Goal: Task Accomplishment & Management: Use online tool/utility

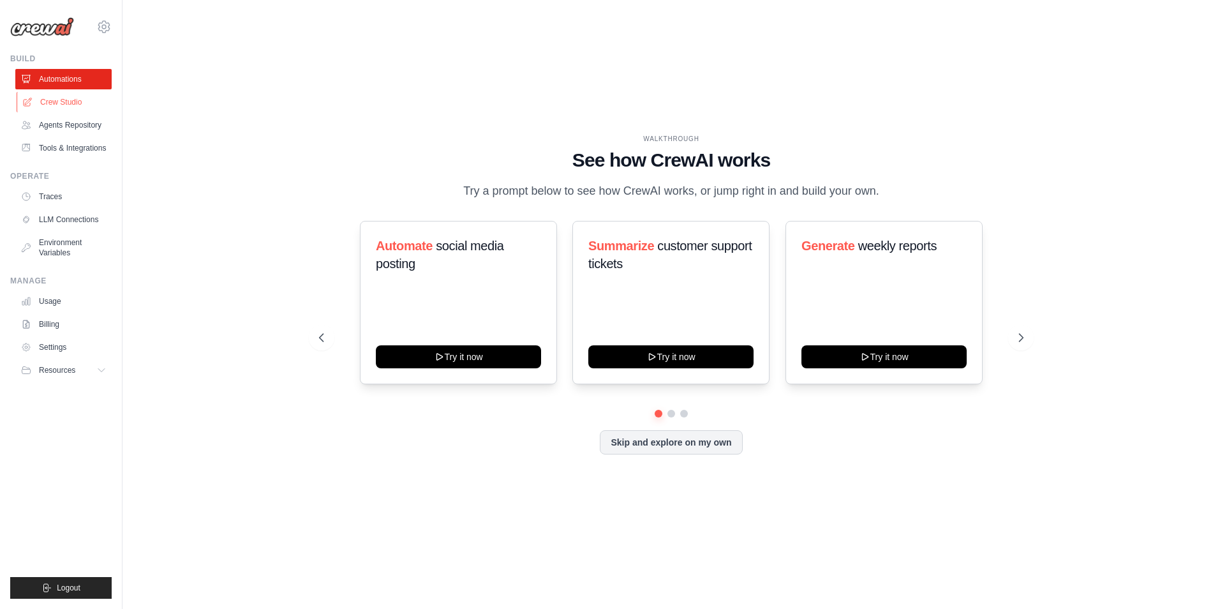
click at [76, 95] on link "Crew Studio" at bounding box center [65, 102] width 96 height 20
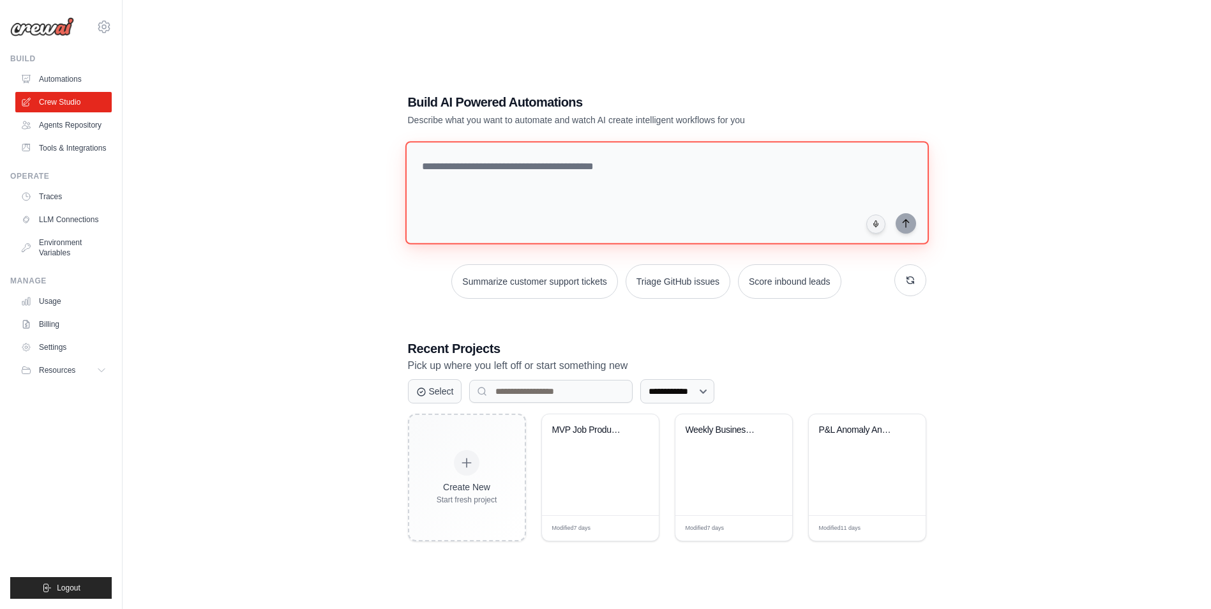
click at [561, 190] on textarea at bounding box center [666, 192] width 523 height 103
drag, startPoint x: 561, startPoint y: 190, endPoint x: 525, endPoint y: 179, distance: 37.8
click at [525, 179] on textarea at bounding box center [666, 192] width 523 height 103
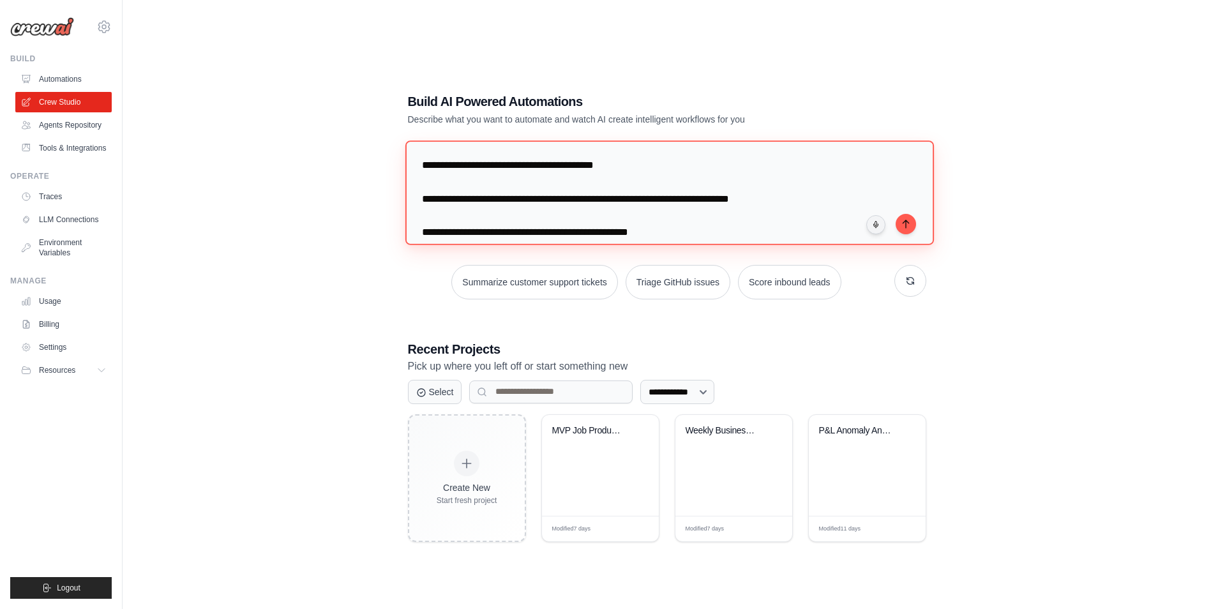
scroll to position [29, 0]
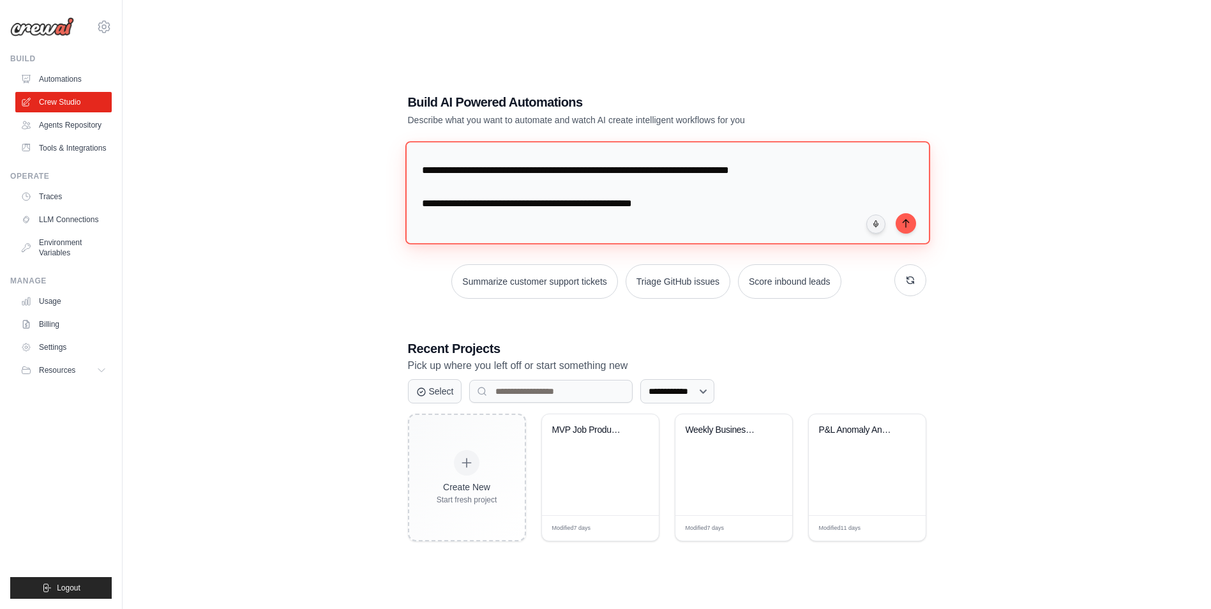
click at [851, 200] on textarea "**********" at bounding box center [667, 192] width 525 height 103
paste textarea "**********"
type textarea "**********"
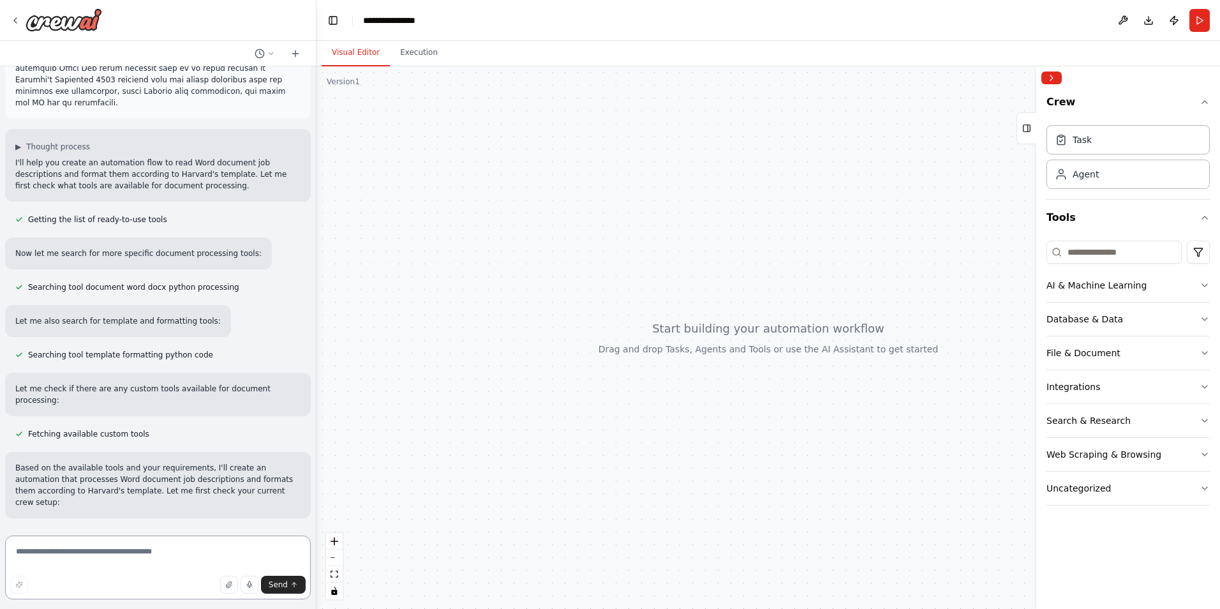
scroll to position [868, 0]
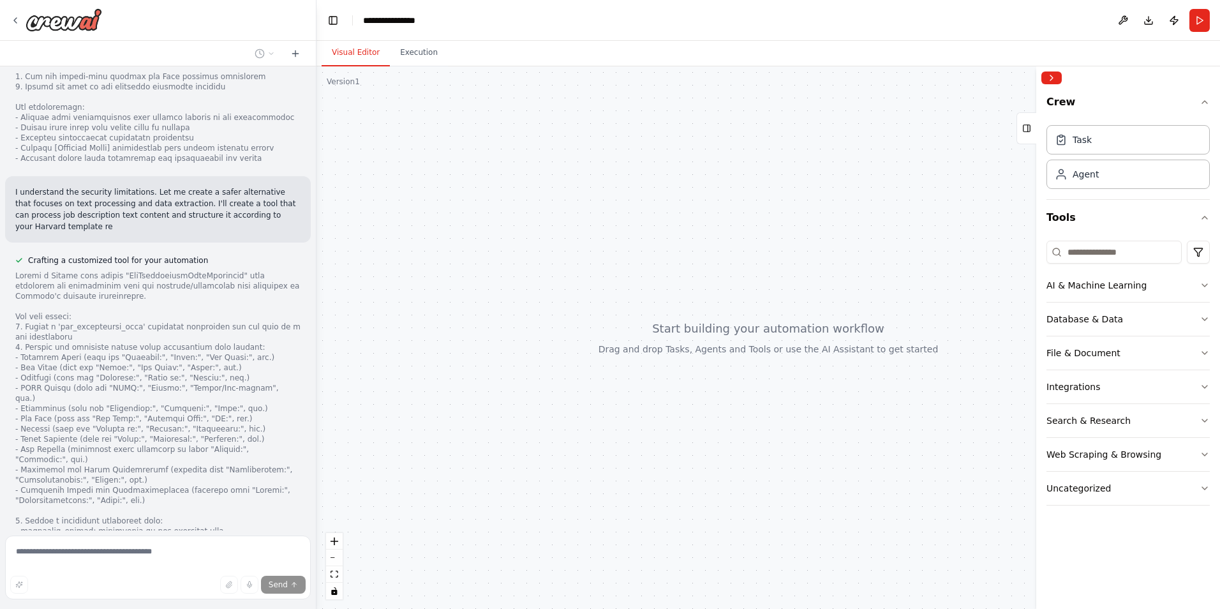
scroll to position [1791, 0]
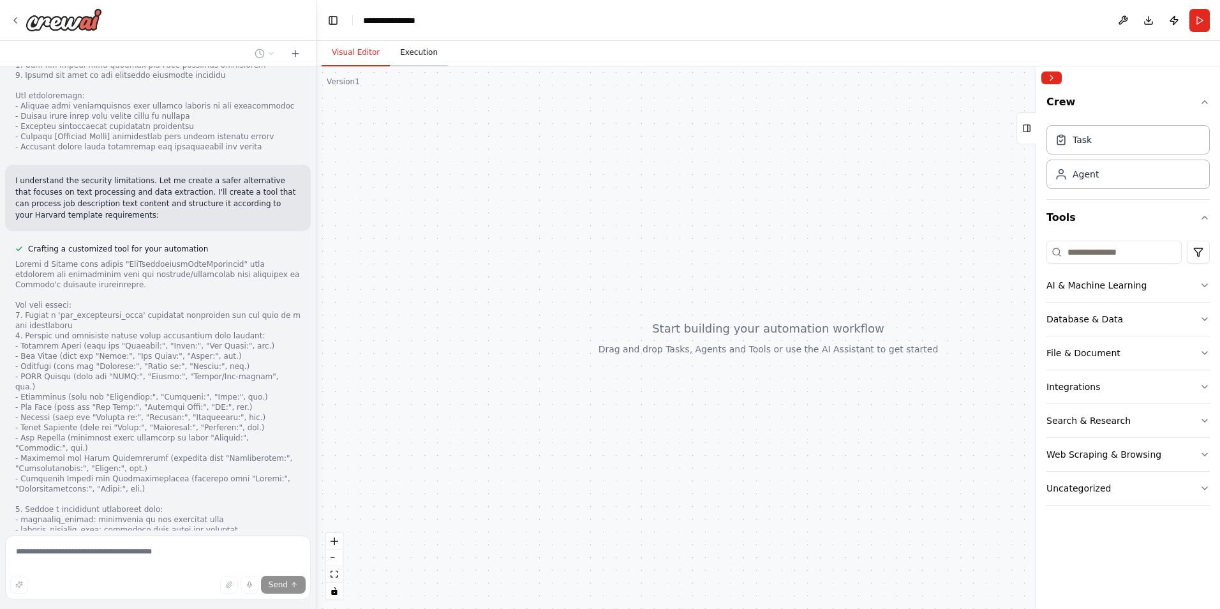
click at [414, 52] on button "Execution" at bounding box center [419, 53] width 58 height 27
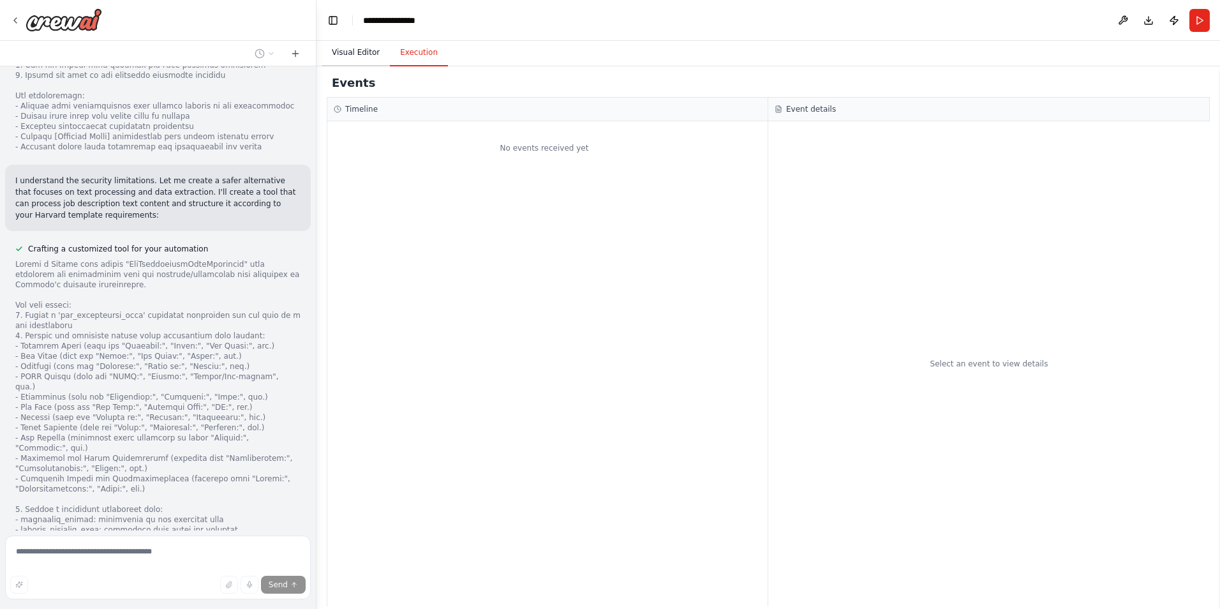
click at [357, 51] on button "Visual Editor" at bounding box center [356, 53] width 68 height 27
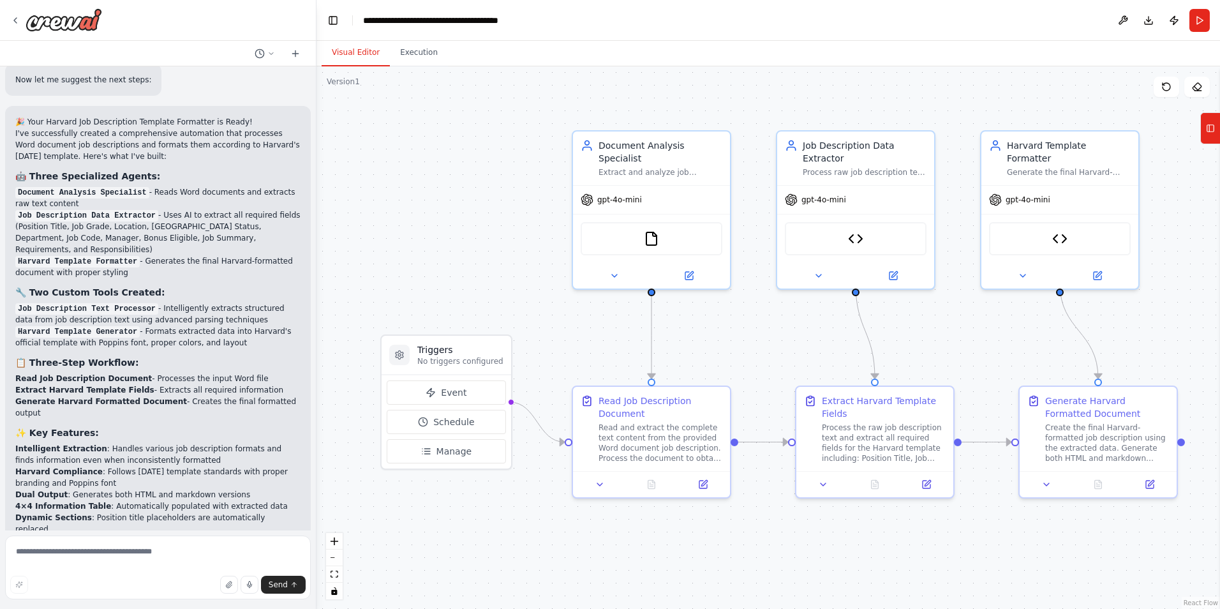
scroll to position [3796, 0]
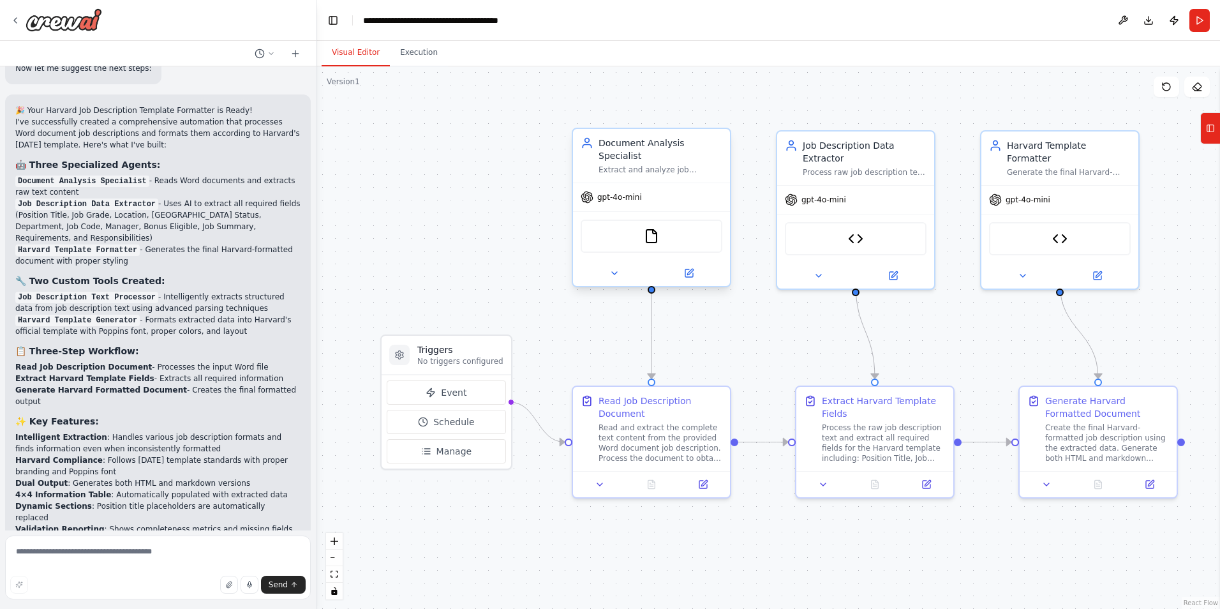
click at [633, 192] on span "gpt-4o-mini" at bounding box center [619, 197] width 45 height 10
click at [1206, 22] on button "Run" at bounding box center [1200, 20] width 20 height 23
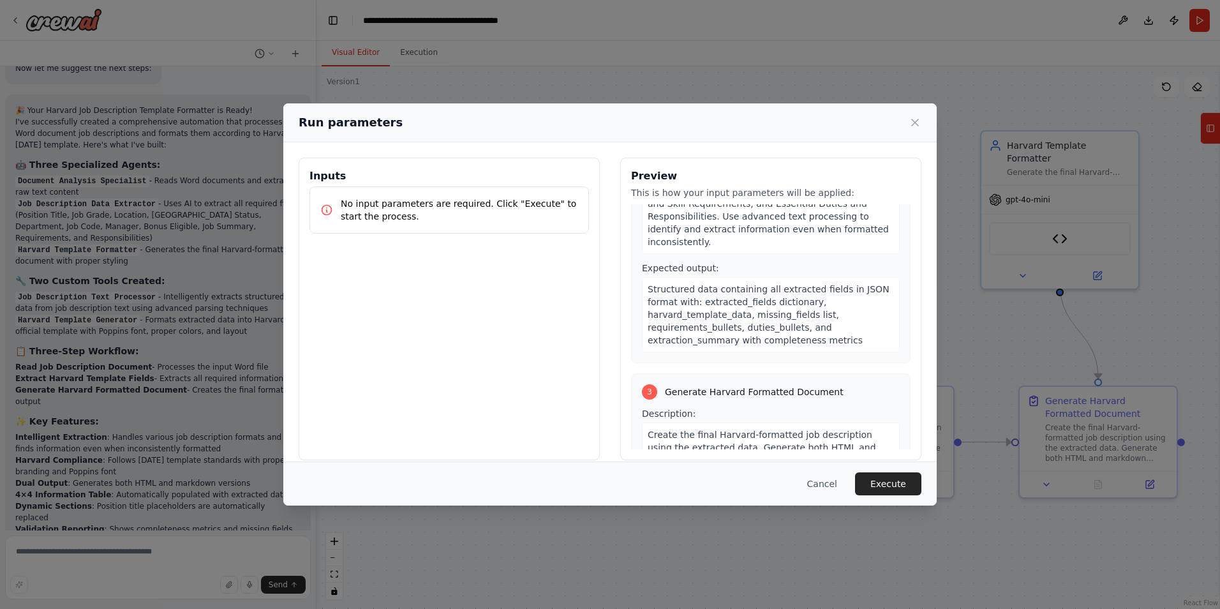
scroll to position [447, 0]
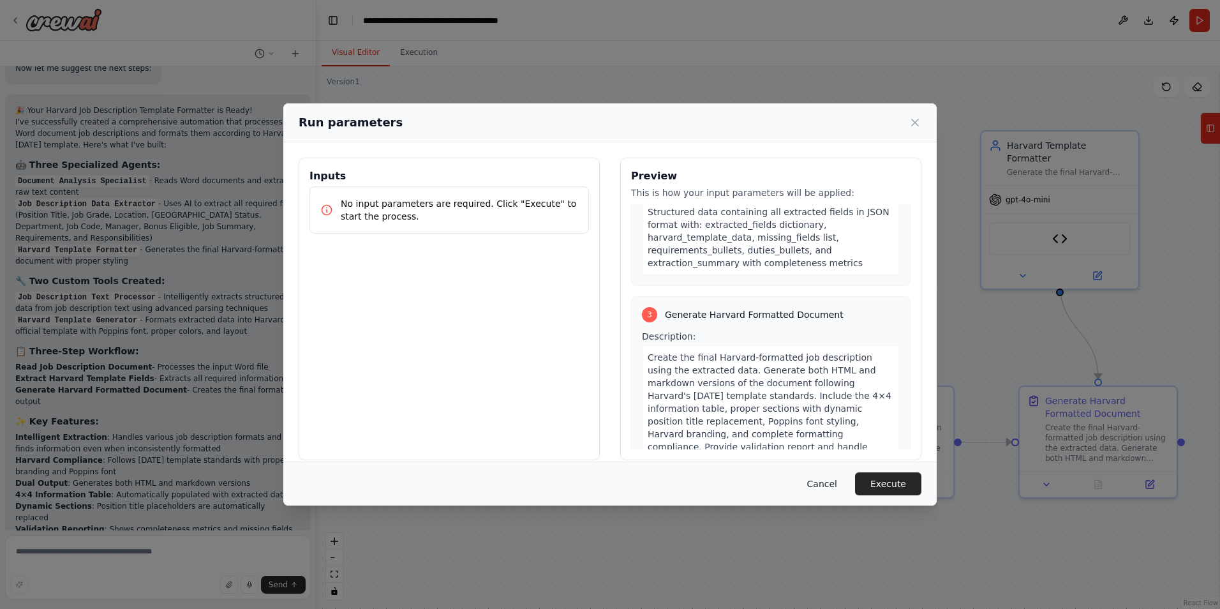
click at [838, 486] on button "Cancel" at bounding box center [822, 483] width 50 height 23
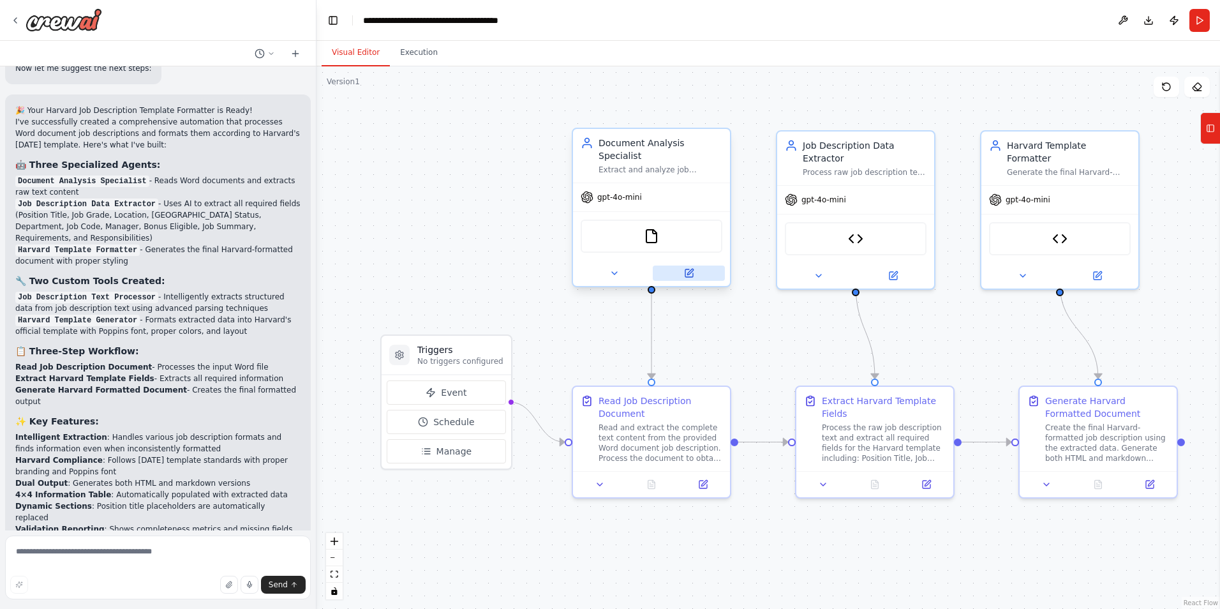
click at [692, 269] on icon at bounding box center [690, 272] width 6 height 6
click at [687, 269] on icon at bounding box center [689, 273] width 8 height 8
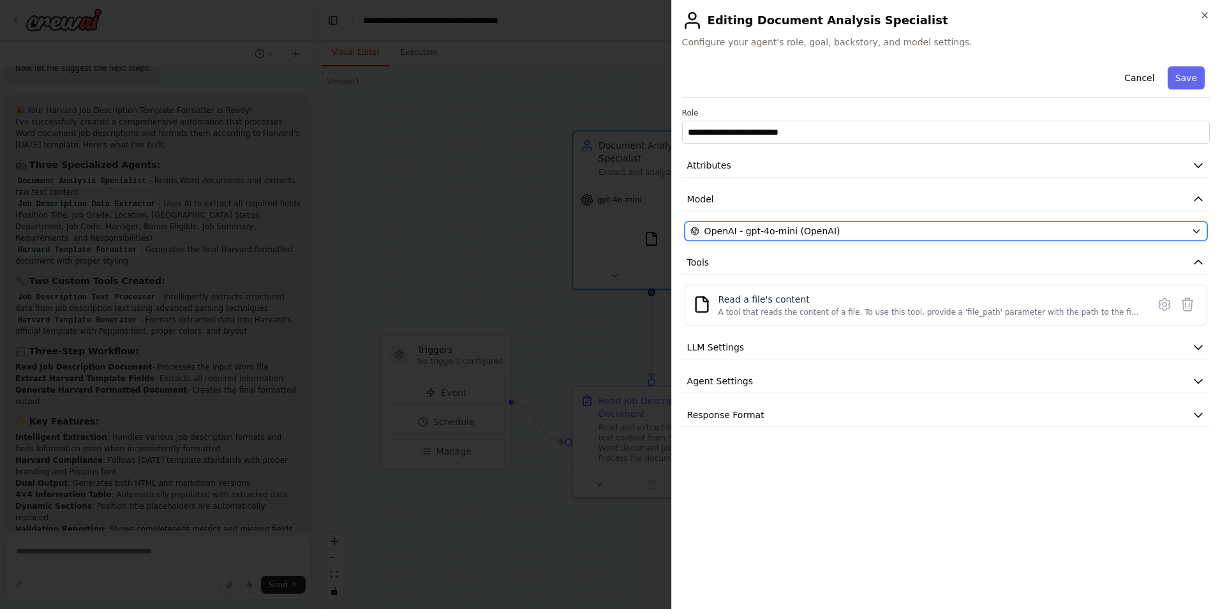
click at [811, 233] on span "OpenAI - gpt-4o-mini (OpenAI)" at bounding box center [773, 231] width 136 height 13
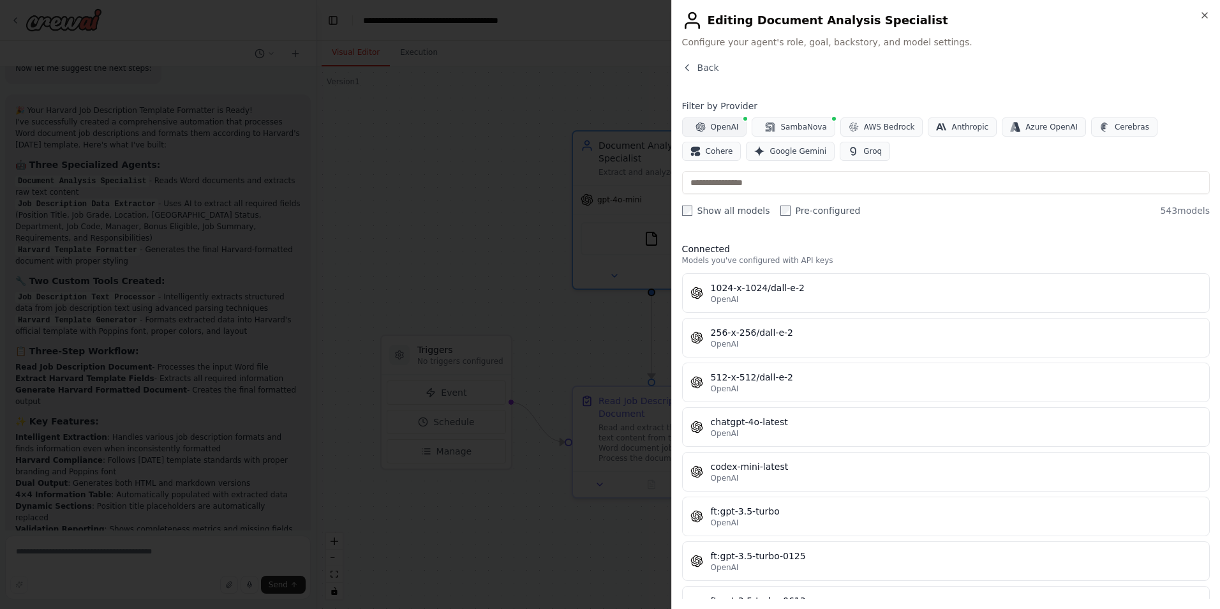
click at [721, 125] on span "OpenAI" at bounding box center [725, 127] width 28 height 10
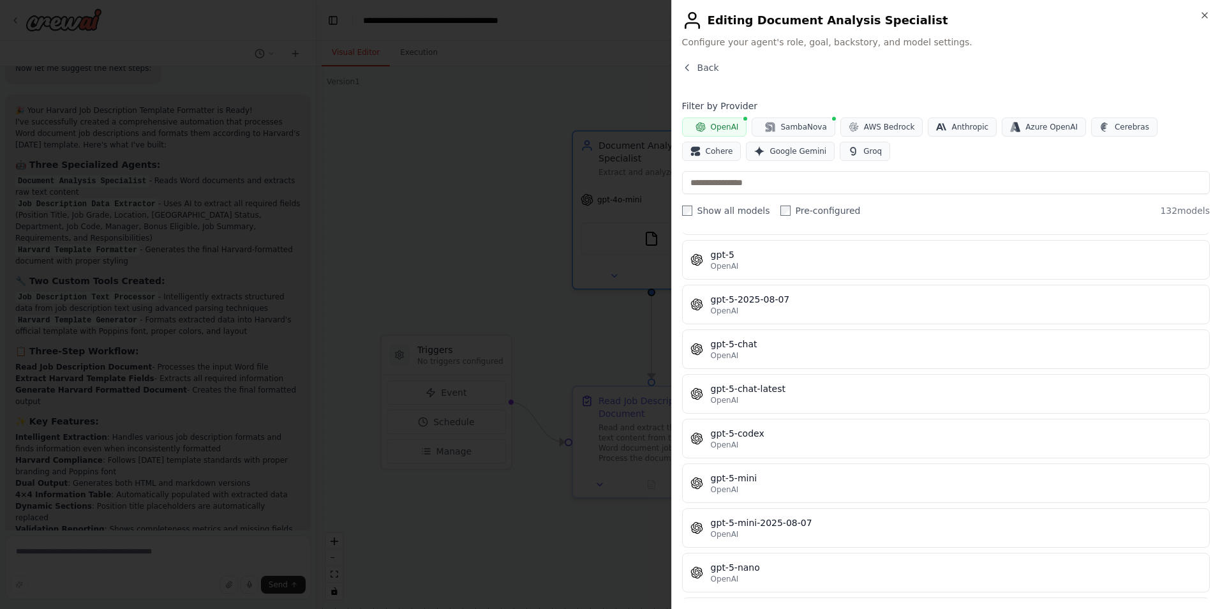
scroll to position [3000, 0]
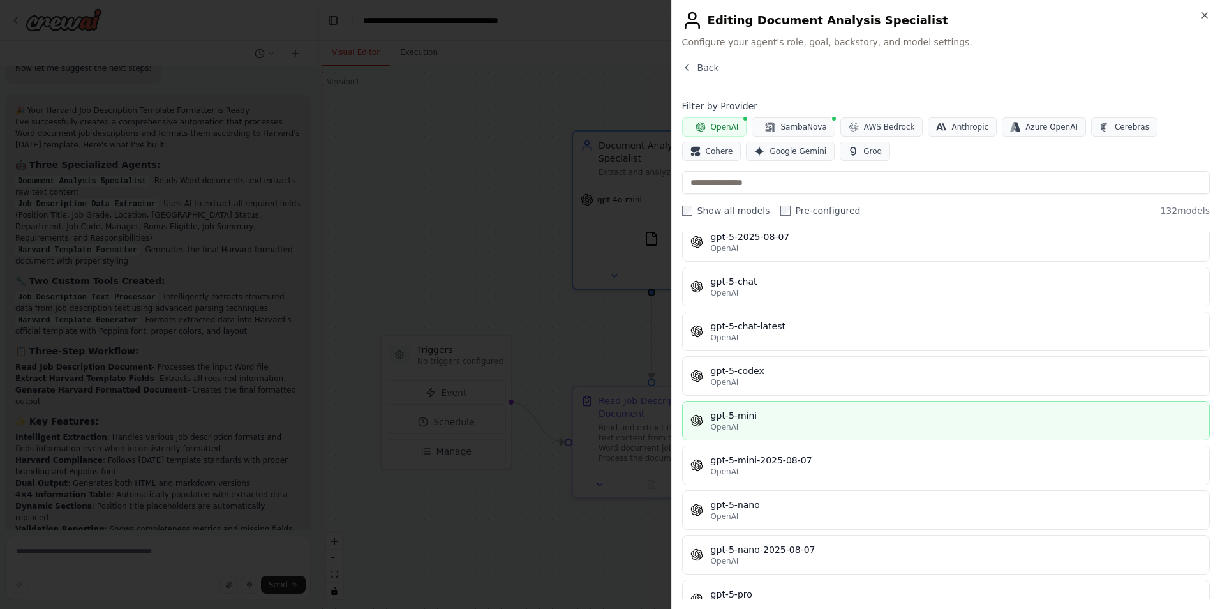
click at [793, 421] on div "gpt-5-mini" at bounding box center [956, 415] width 491 height 13
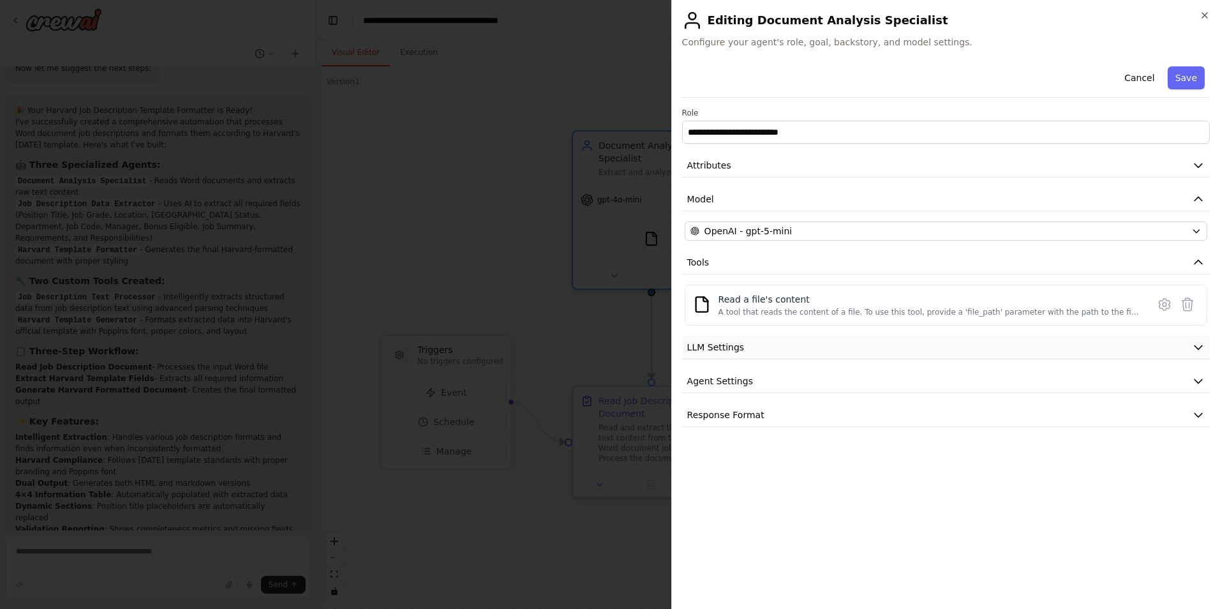
click at [796, 345] on button "LLM Settings" at bounding box center [946, 348] width 528 height 24
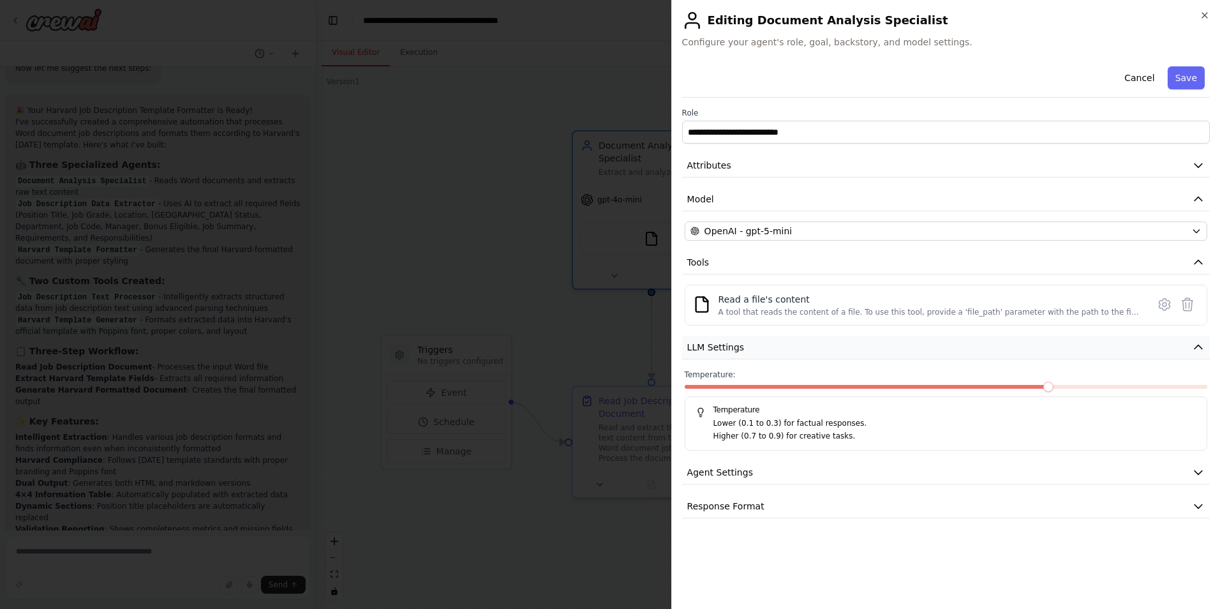
click at [796, 345] on button "LLM Settings" at bounding box center [946, 348] width 528 height 24
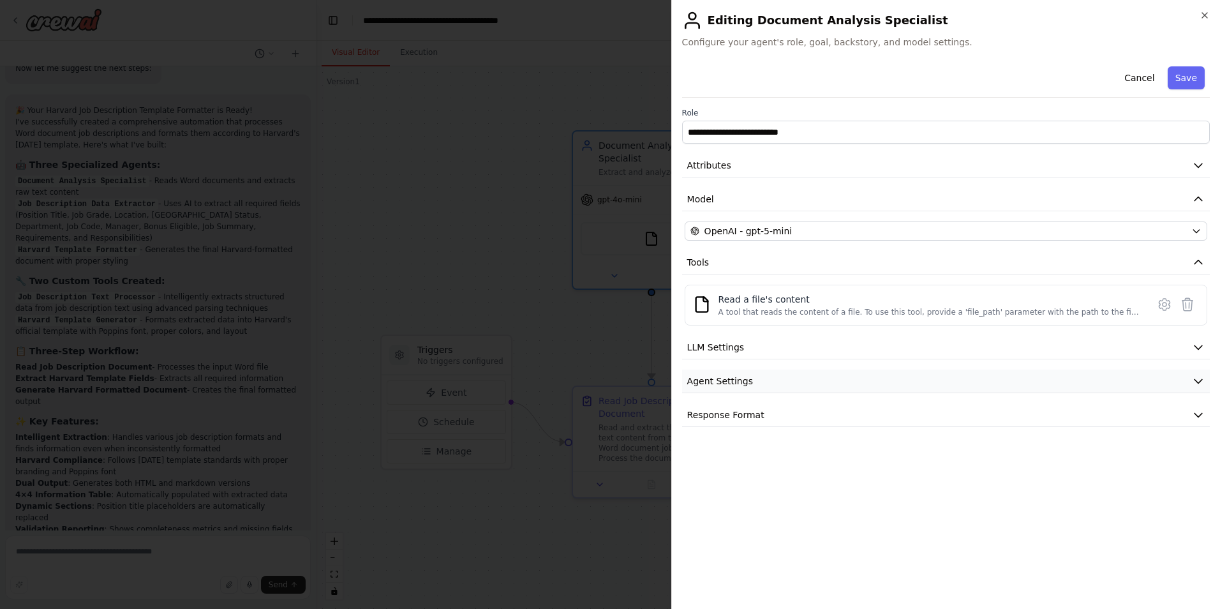
click at [790, 383] on button "Agent Settings" at bounding box center [946, 382] width 528 height 24
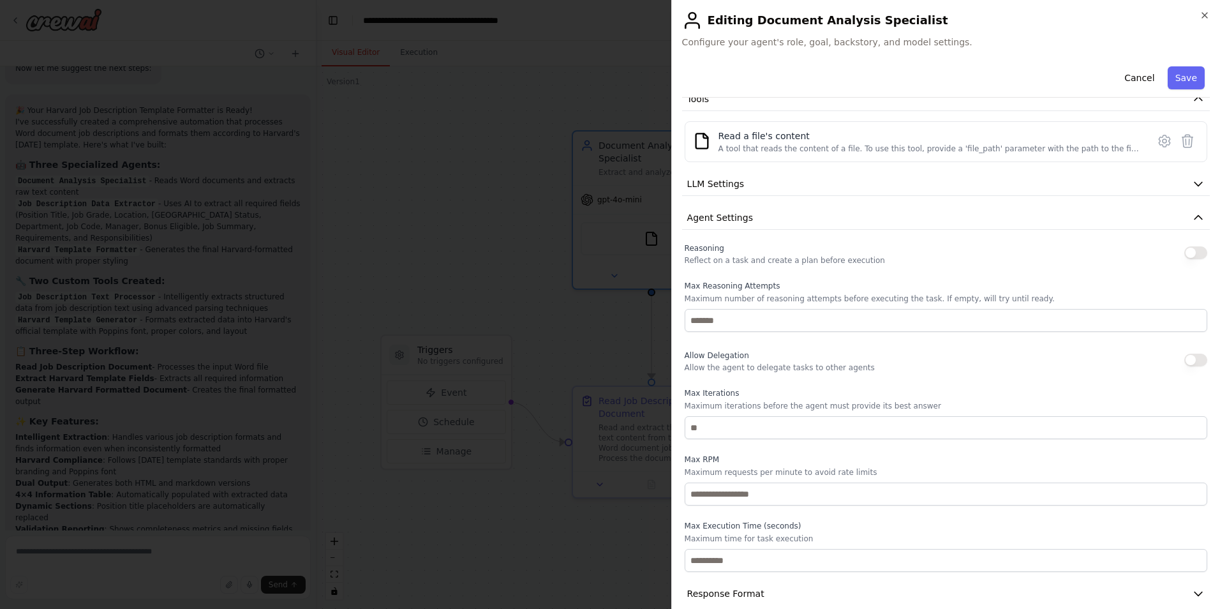
scroll to position [181, 0]
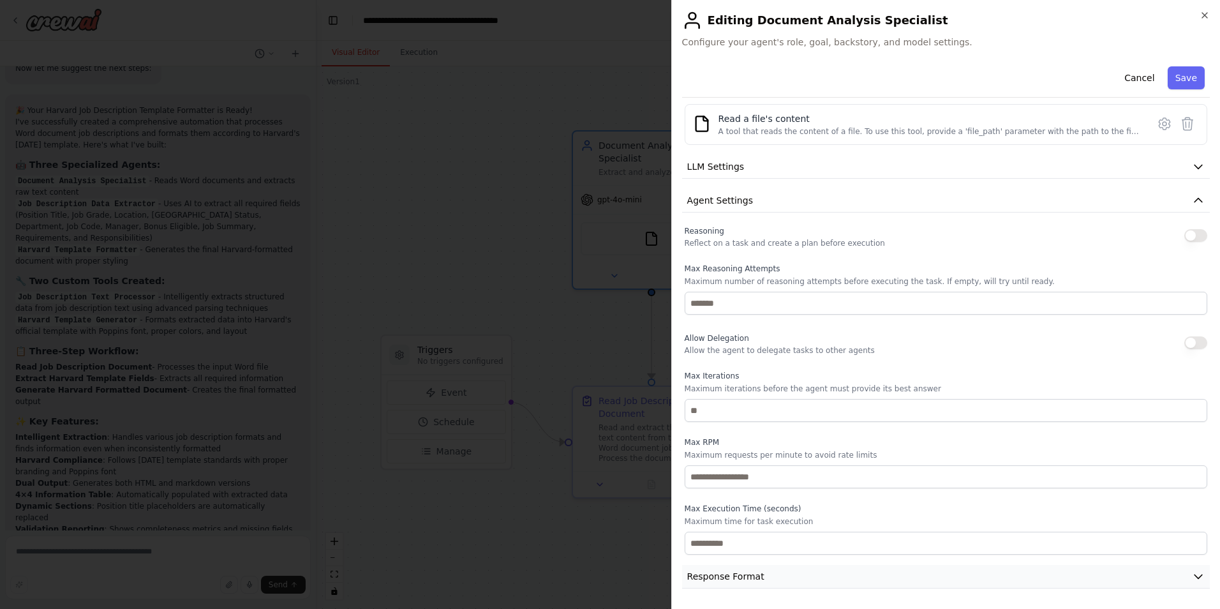
click at [802, 574] on button "Response Format" at bounding box center [946, 577] width 528 height 24
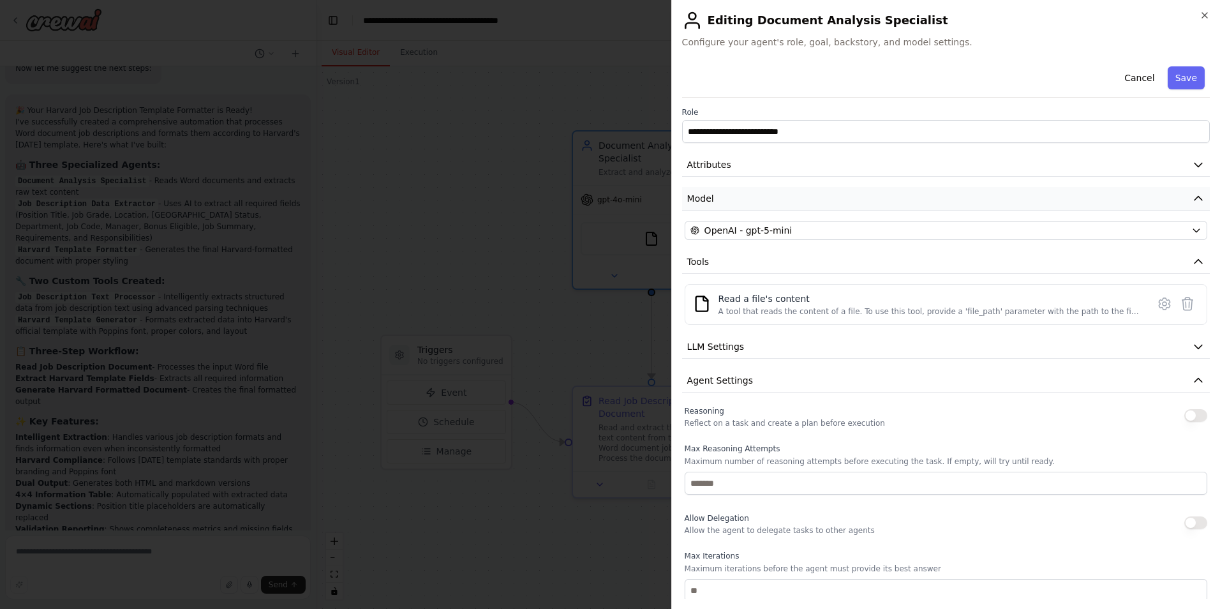
scroll to position [0, 0]
click at [1185, 79] on button "Save" at bounding box center [1186, 77] width 37 height 23
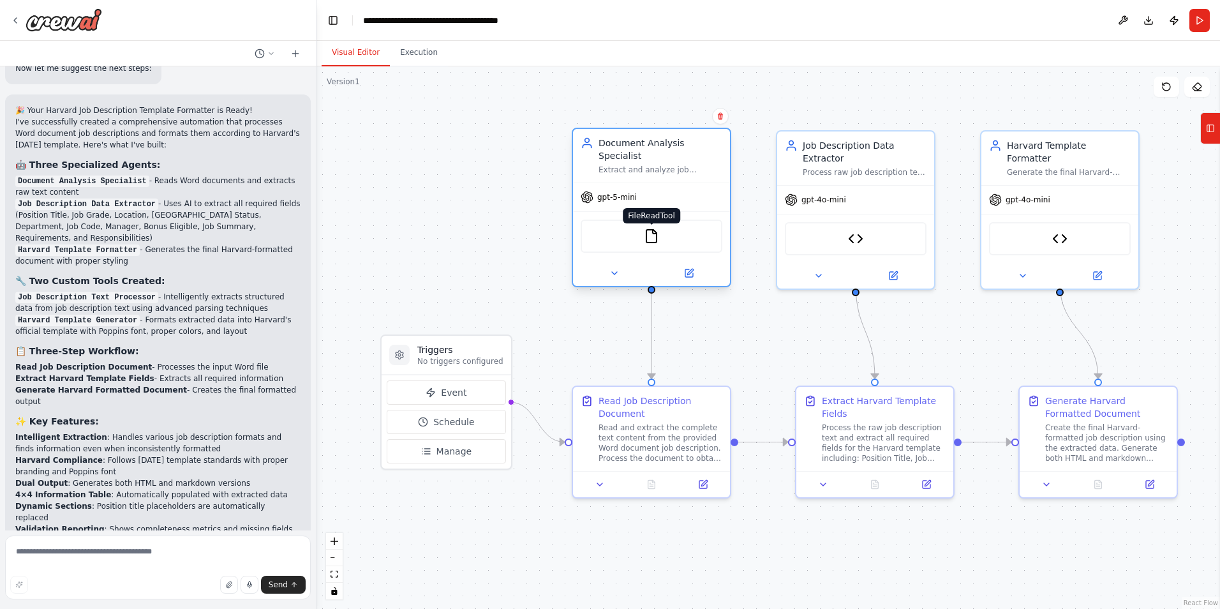
click at [648, 228] on img at bounding box center [651, 235] width 15 height 15
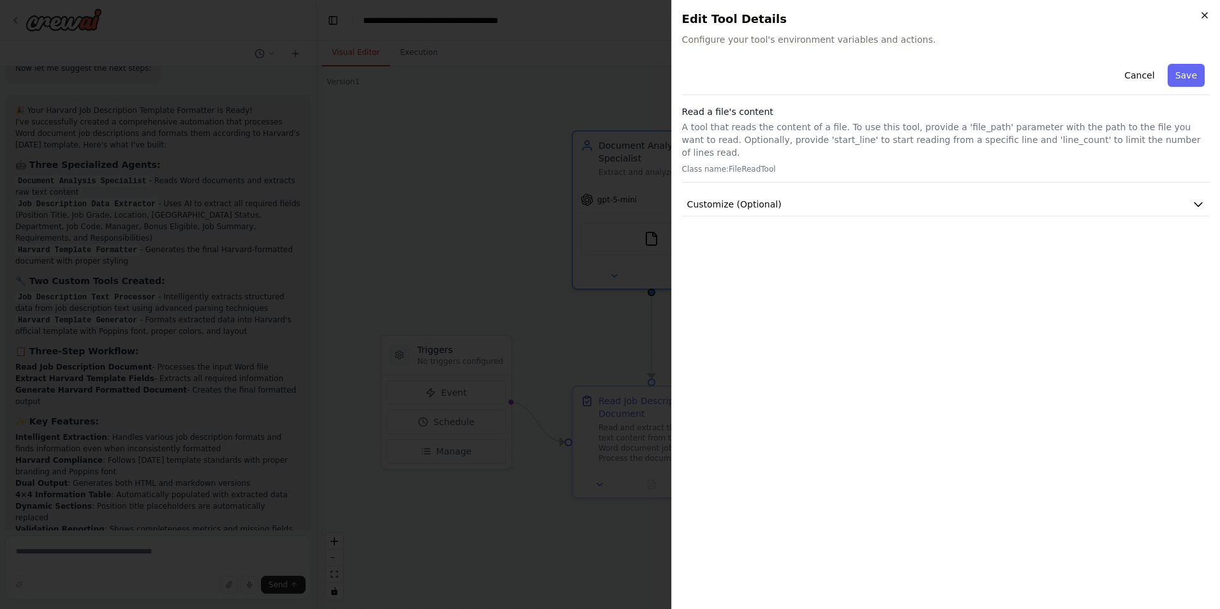
click at [1205, 13] on icon "button" at bounding box center [1205, 15] width 10 height 10
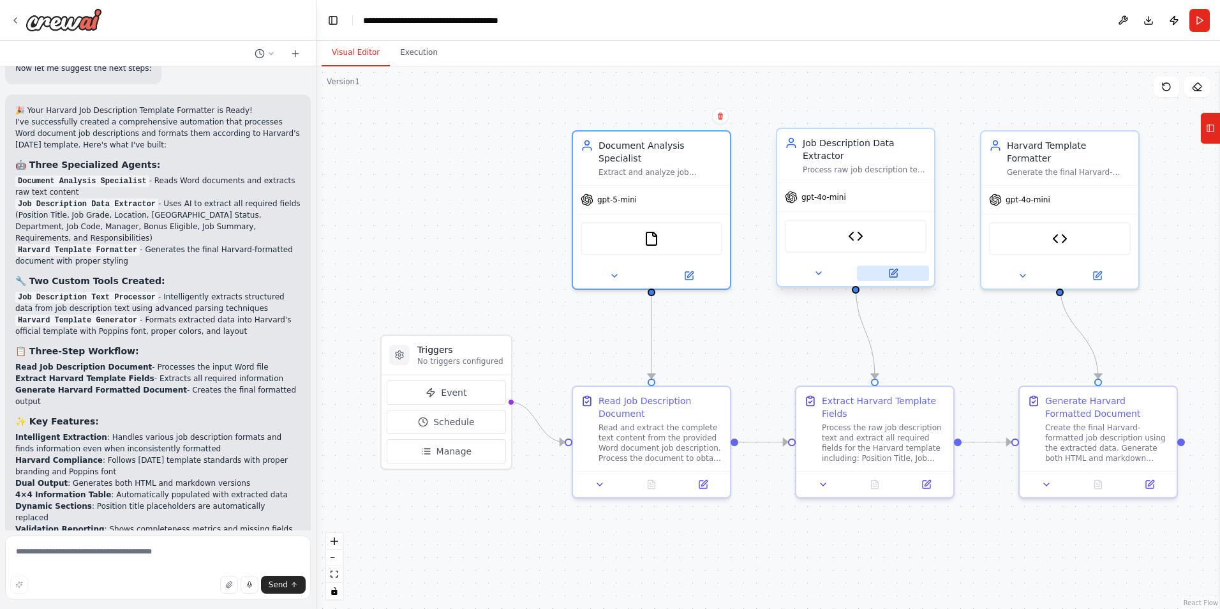
click at [895, 269] on icon at bounding box center [894, 273] width 8 height 8
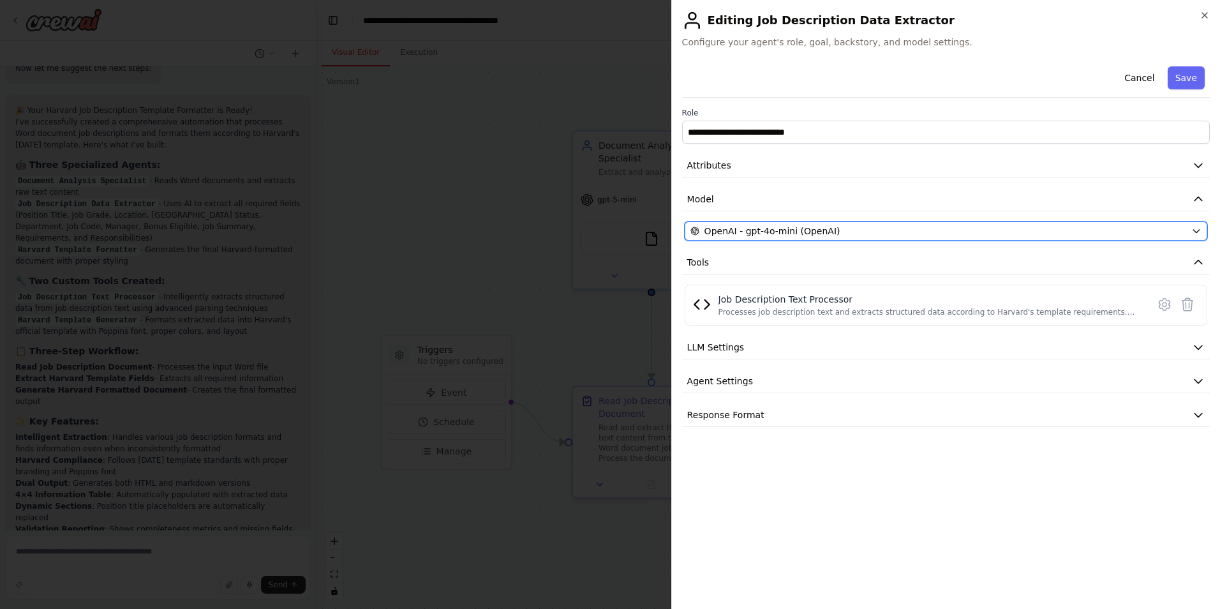
click at [797, 233] on span "OpenAI - gpt-4o-mini (OpenAI)" at bounding box center [773, 231] width 136 height 13
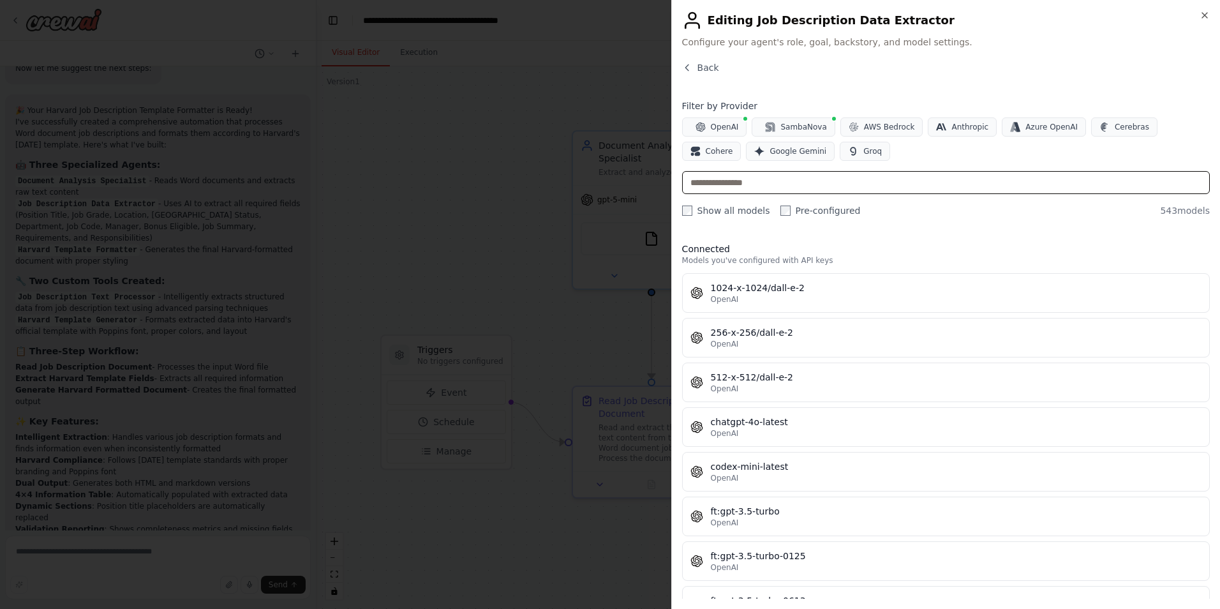
click at [766, 184] on input "text" at bounding box center [946, 182] width 528 height 23
drag, startPoint x: 755, startPoint y: 181, endPoint x: 530, endPoint y: 184, distance: 224.7
click at [533, 184] on body "I need a flow that it will do the following: Read a word document job descripti…" at bounding box center [610, 304] width 1220 height 609
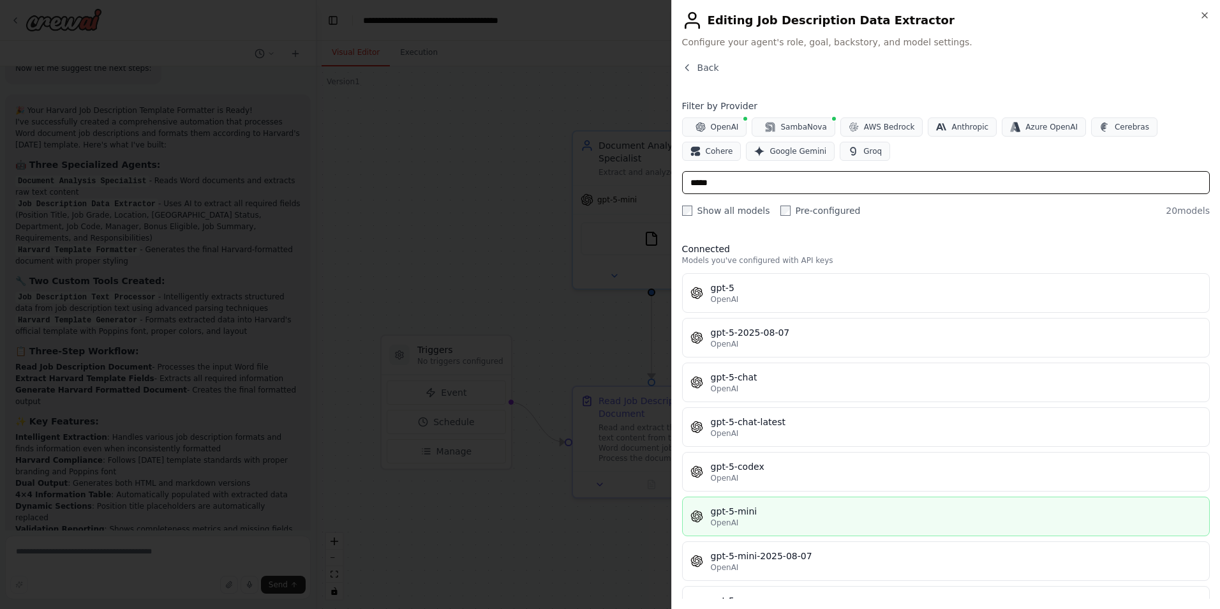
type input "*****"
click at [782, 511] on div "gpt-5-mini" at bounding box center [956, 511] width 491 height 13
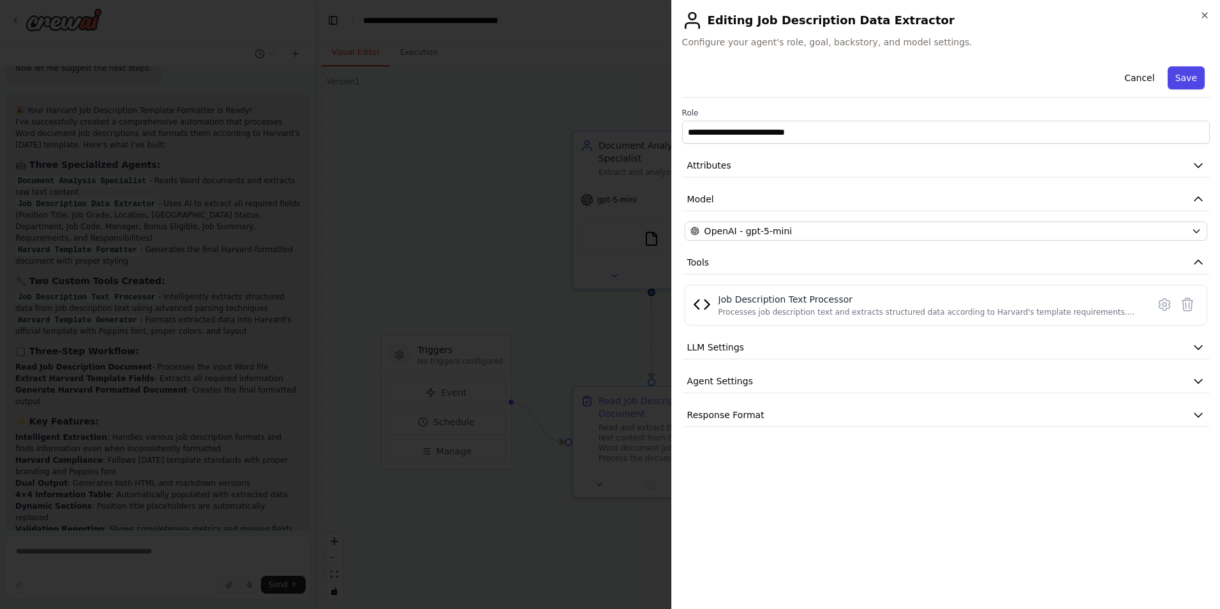
click at [1199, 73] on button "Save" at bounding box center [1186, 77] width 37 height 23
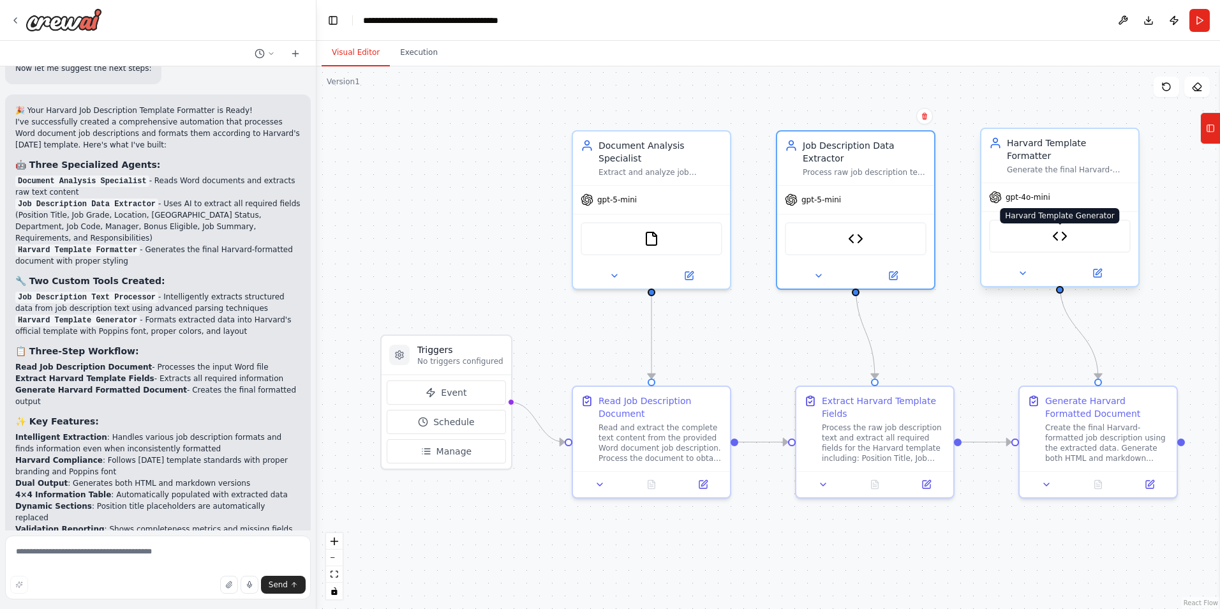
click at [1058, 228] on img at bounding box center [1059, 235] width 15 height 15
click at [1098, 269] on icon at bounding box center [1099, 272] width 6 height 6
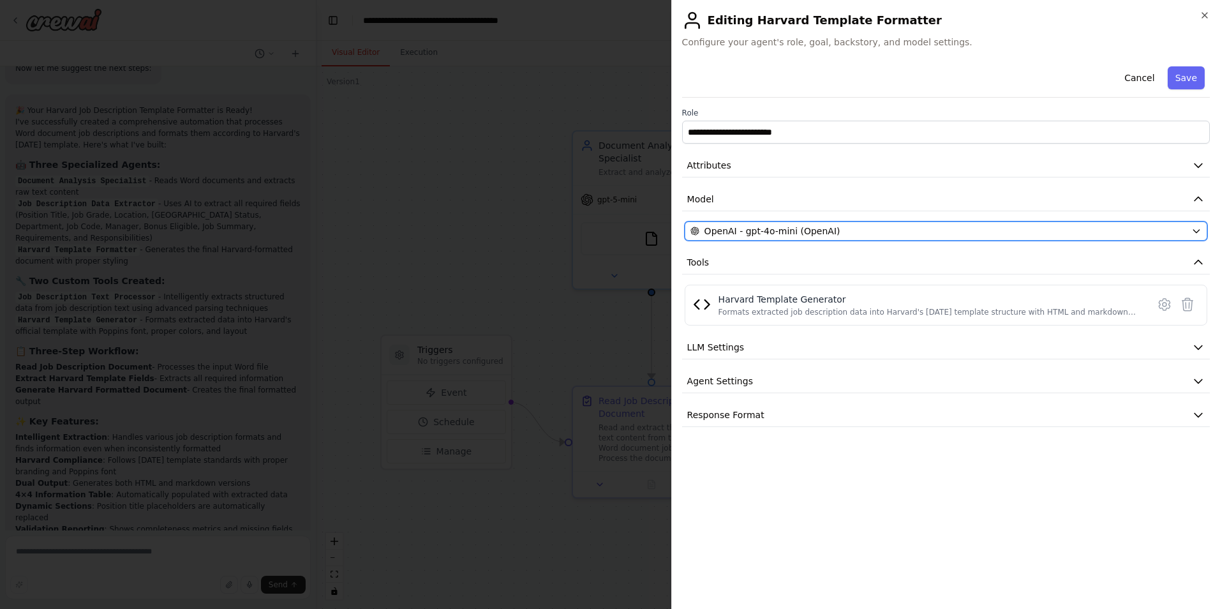
click at [782, 228] on span "OpenAI - gpt-4o-mini (OpenAI)" at bounding box center [773, 231] width 136 height 13
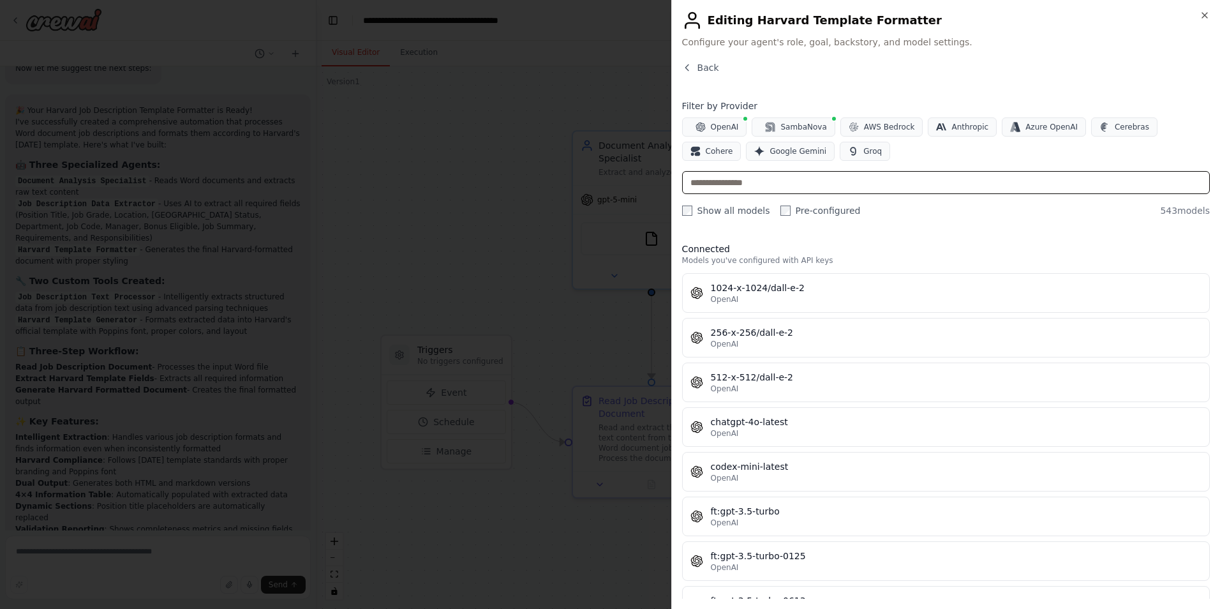
click at [777, 183] on input "text" at bounding box center [946, 182] width 528 height 23
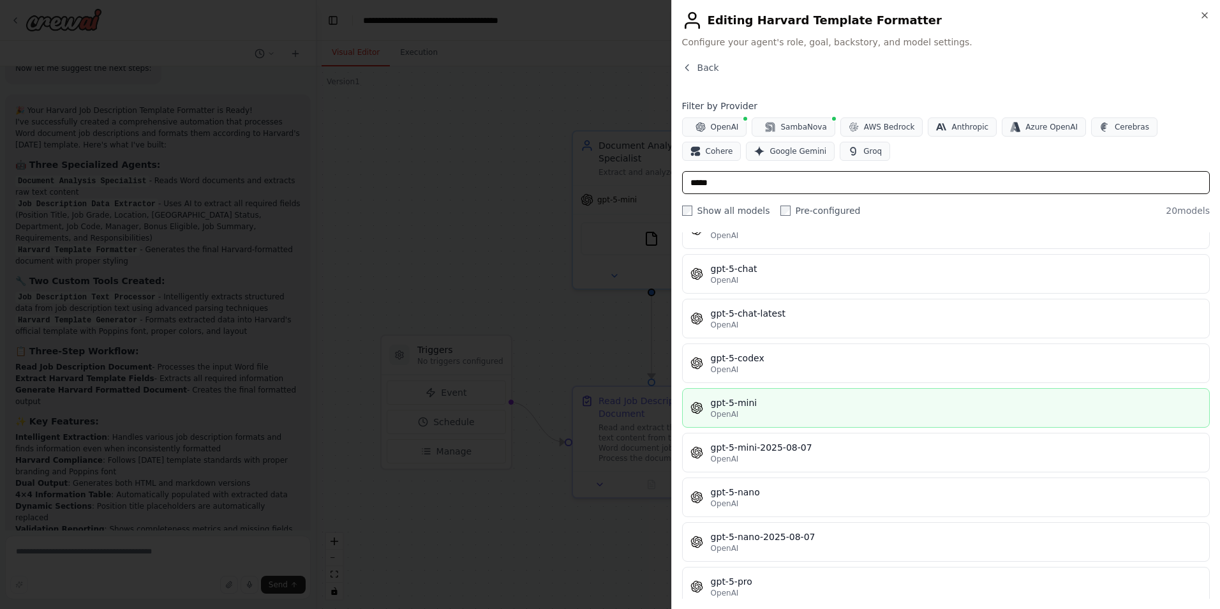
scroll to position [128, 0]
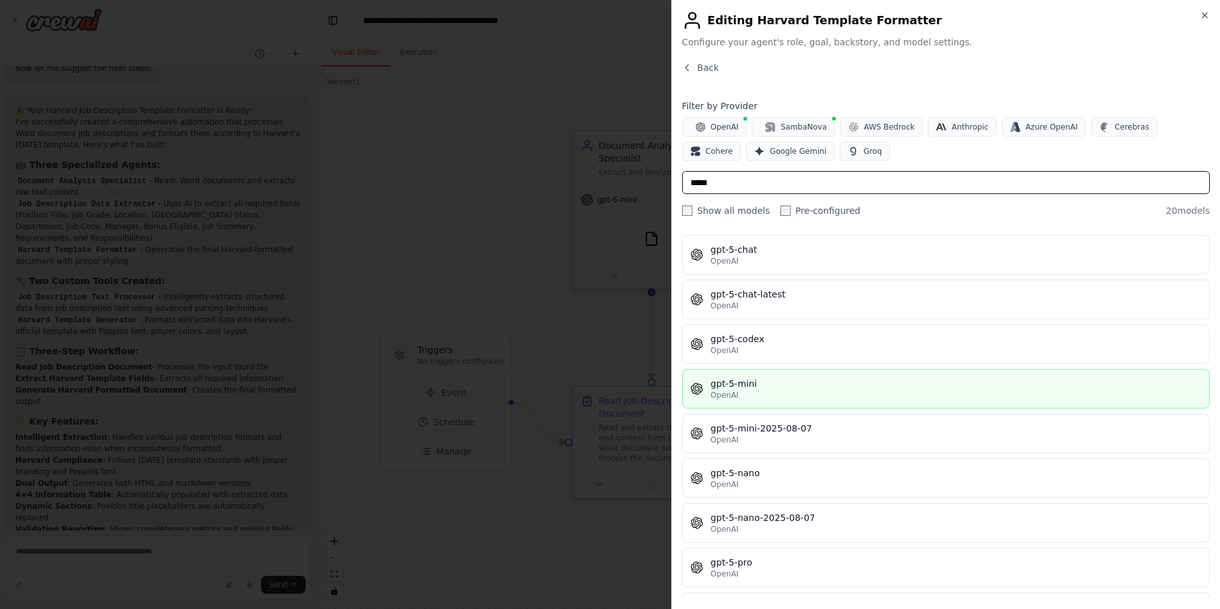
type input "*****"
click at [763, 389] on div "gpt-5-mini" at bounding box center [956, 383] width 491 height 13
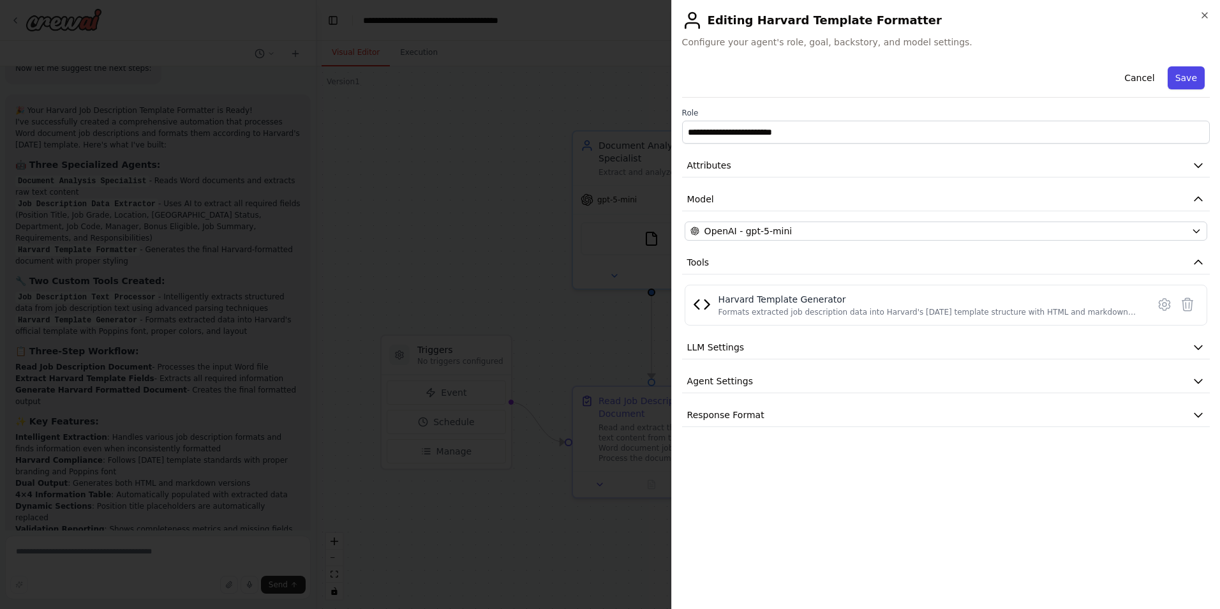
click at [1189, 77] on button "Save" at bounding box center [1186, 77] width 37 height 23
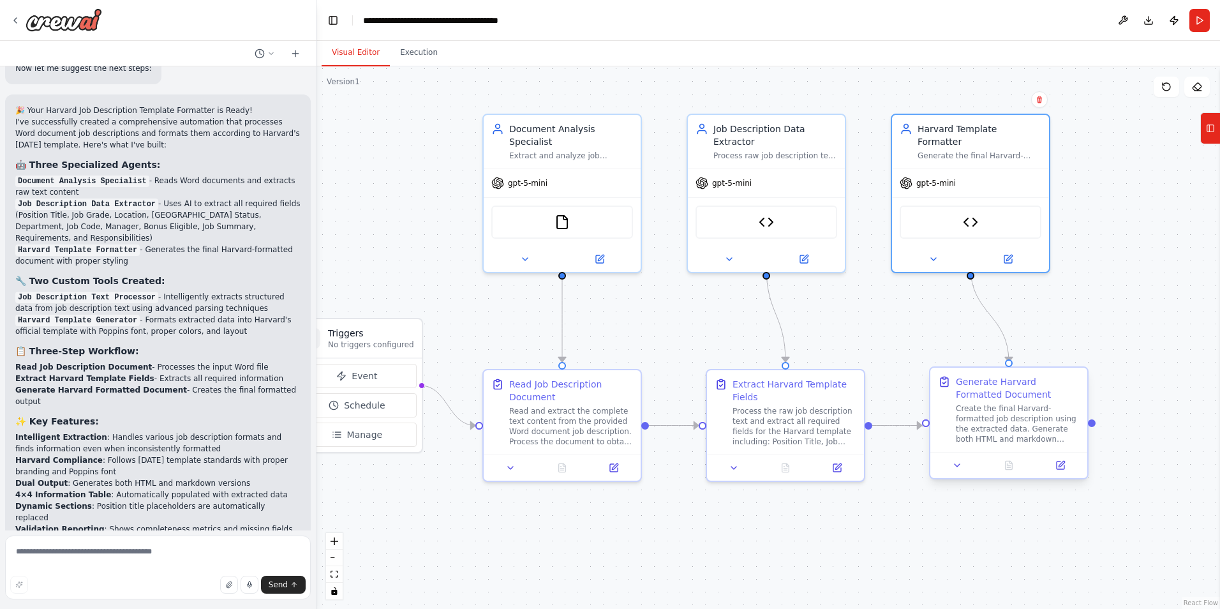
drag, startPoint x: 461, startPoint y: 535, endPoint x: 1026, endPoint y: 448, distance: 570.9
click at [1024, 448] on div "Generate Harvard Formatted Document Create the final Harvard-formatted job desc…" at bounding box center [1009, 410] width 157 height 84
click at [1072, 428] on div "Create the final Harvard-formatted job description using the extracted data. Ge…" at bounding box center [1018, 423] width 124 height 41
click at [952, 467] on icon at bounding box center [957, 465] width 10 height 10
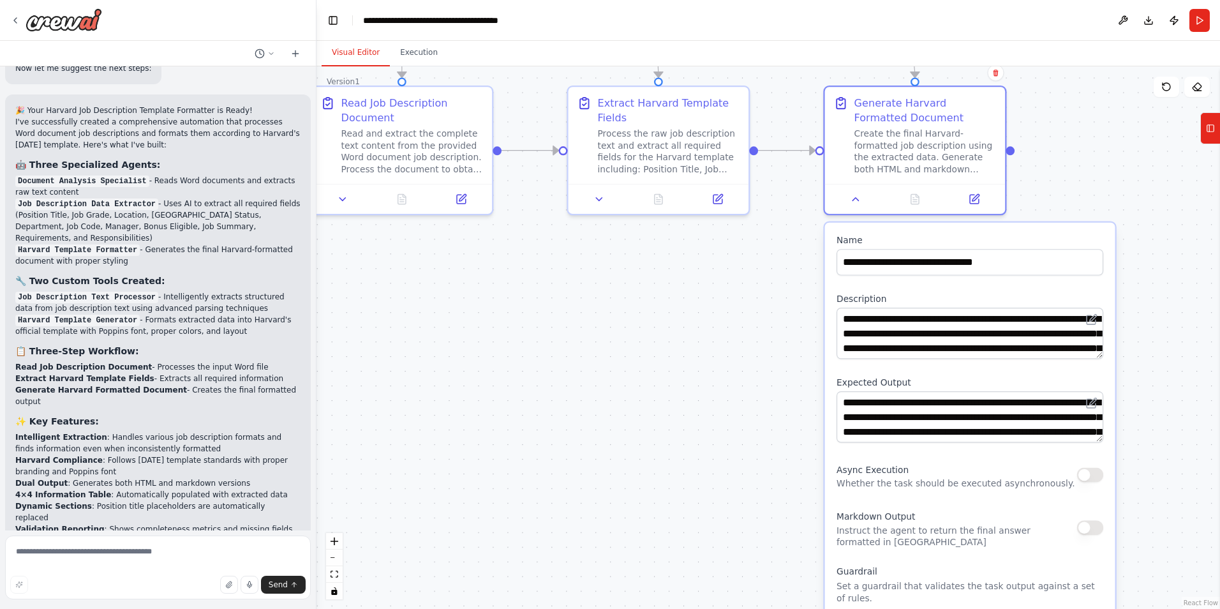
drag, startPoint x: 1096, startPoint y: 364, endPoint x: 1062, endPoint y: 105, distance: 261.4
click at [1062, 105] on div ".deletable-edge-delete-btn { width: 20px; height: 20px; border: 0px solid #ffff…" at bounding box center [769, 337] width 904 height 542
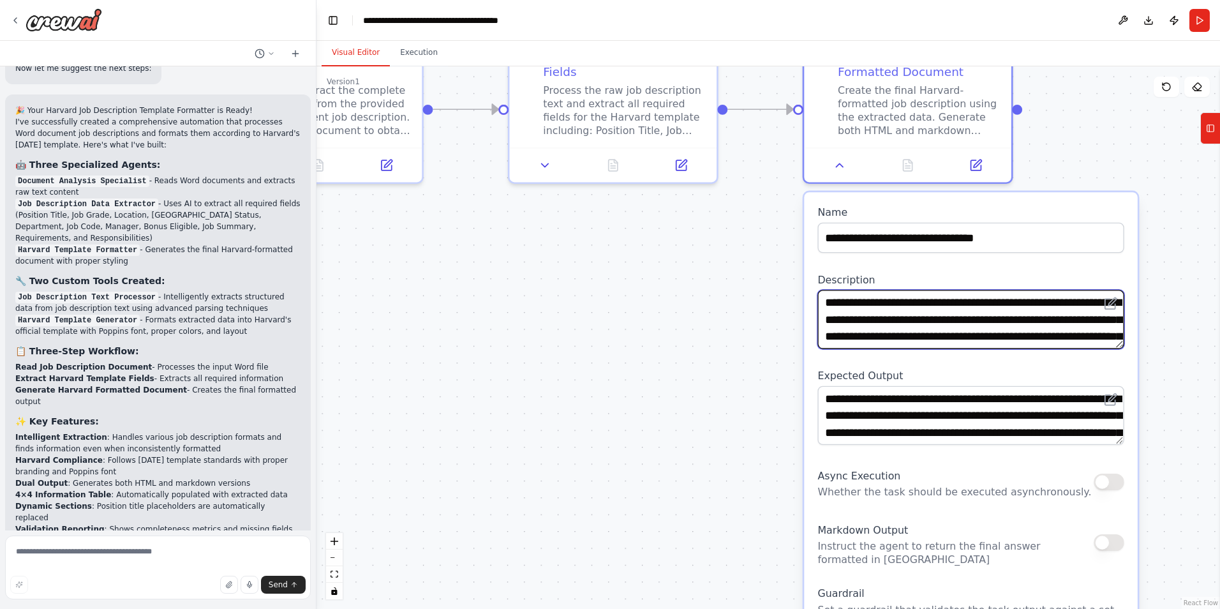
click at [903, 317] on textarea "**********" at bounding box center [971, 319] width 306 height 59
click at [860, 338] on textarea "**********" at bounding box center [971, 319] width 306 height 59
click at [1050, 320] on textarea "**********" at bounding box center [971, 319] width 306 height 59
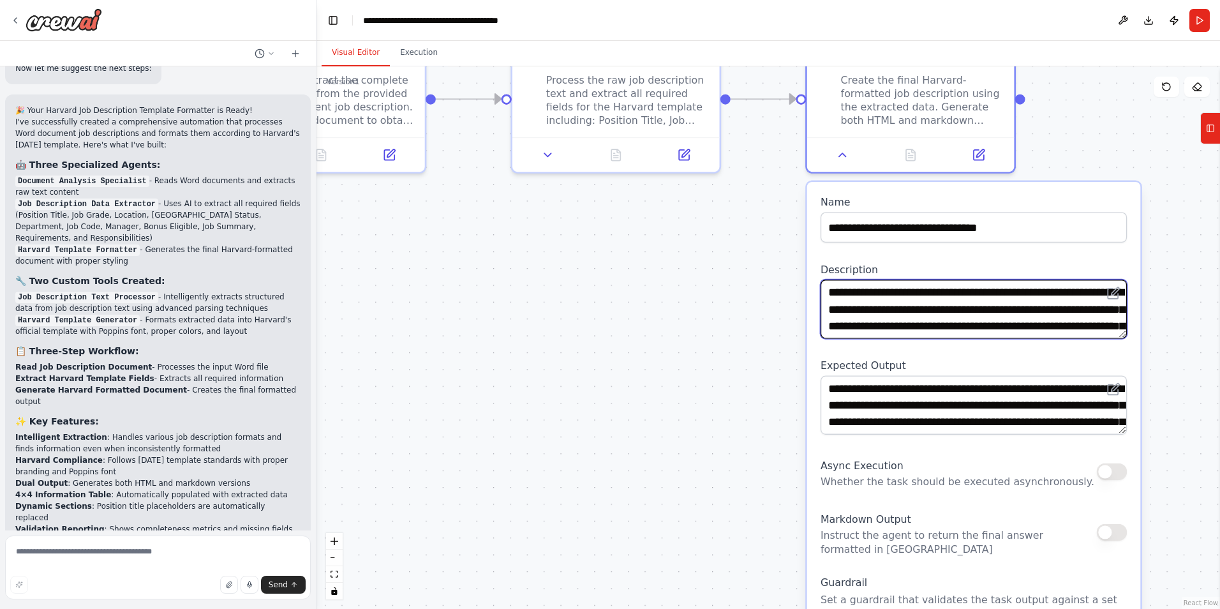
type textarea "**********"
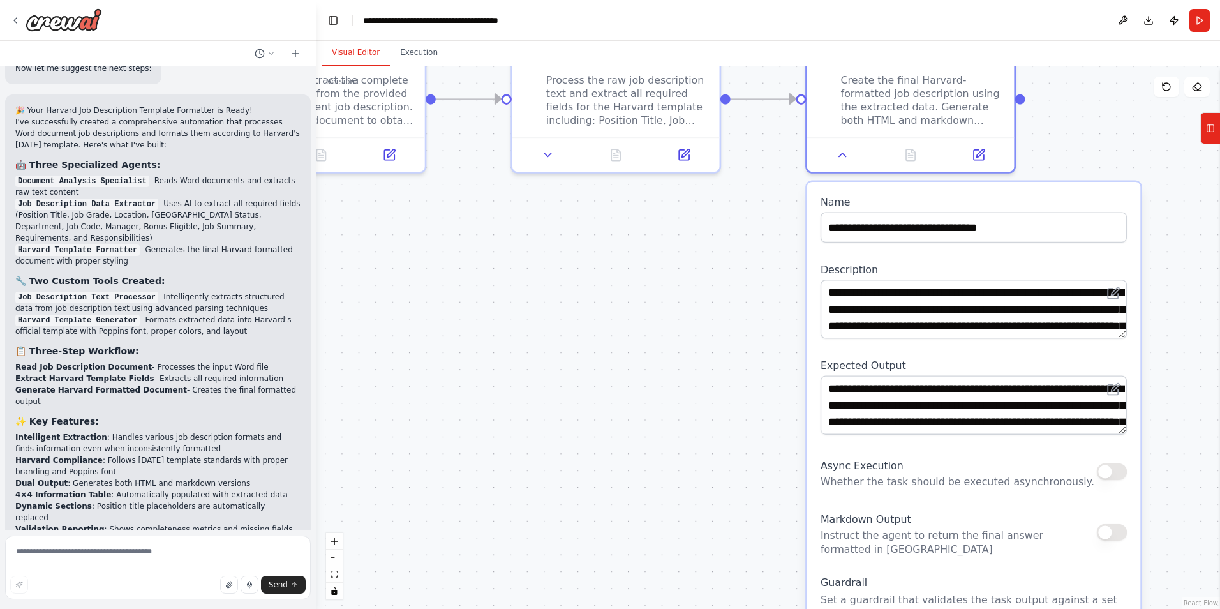
click at [964, 464] on div "Async Execution Whether the task should be executed asynchronously." at bounding box center [958, 472] width 274 height 34
click at [188, 562] on textarea at bounding box center [158, 567] width 306 height 64
click at [230, 587] on icon "button" at bounding box center [229, 585] width 8 height 8
click at [148, 556] on textarea at bounding box center [158, 567] width 306 height 64
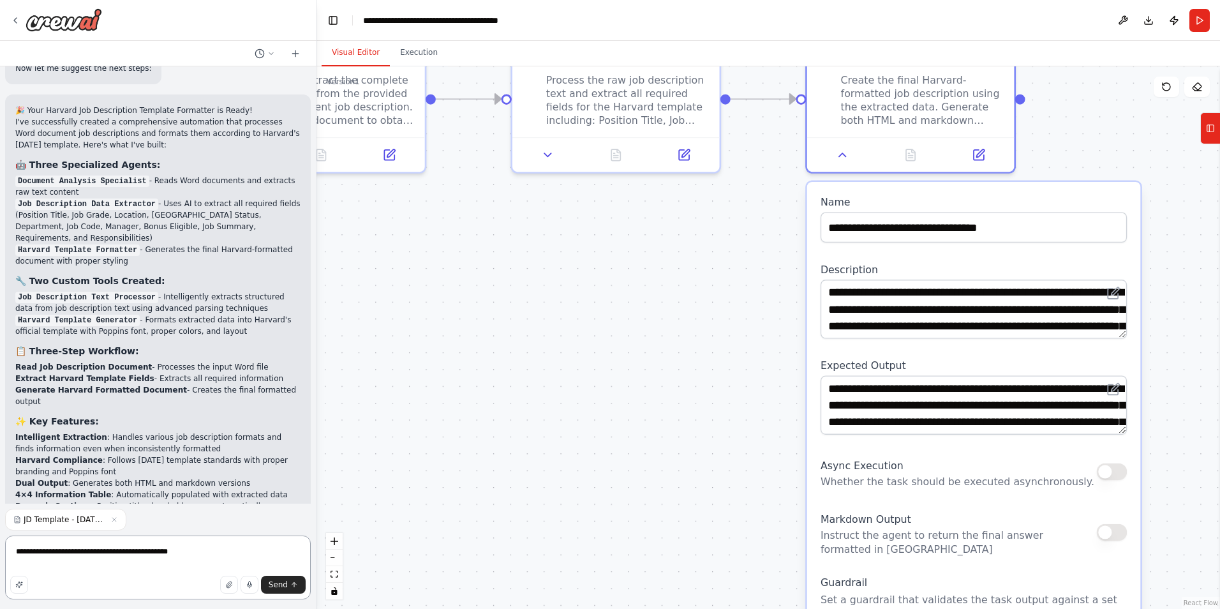
type textarea "**********"
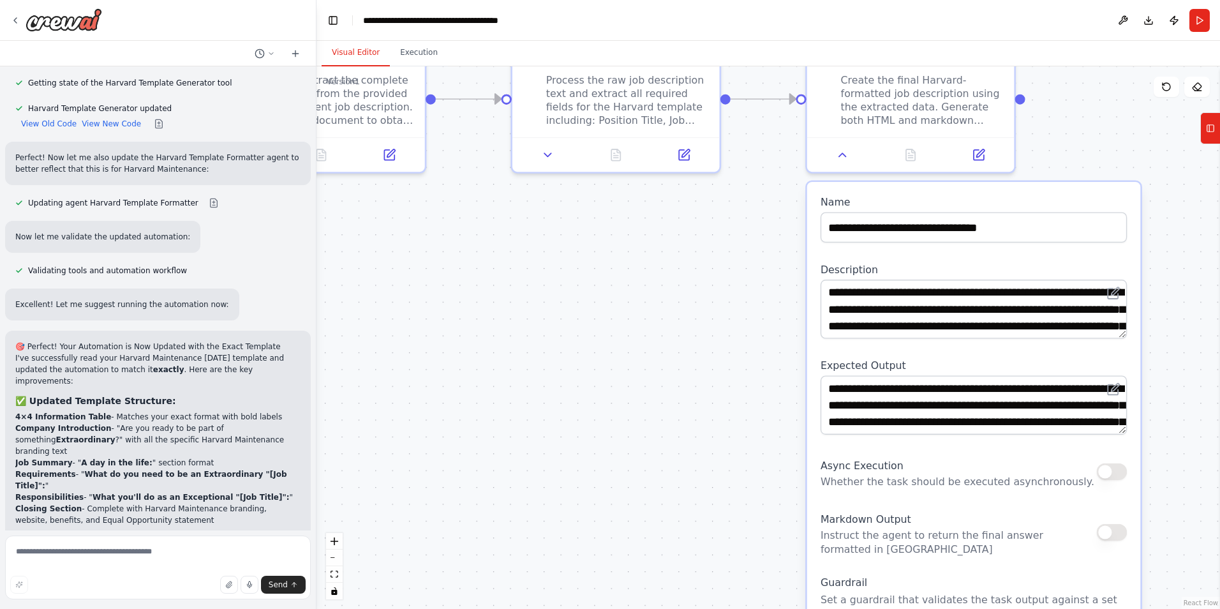
scroll to position [5328, 0]
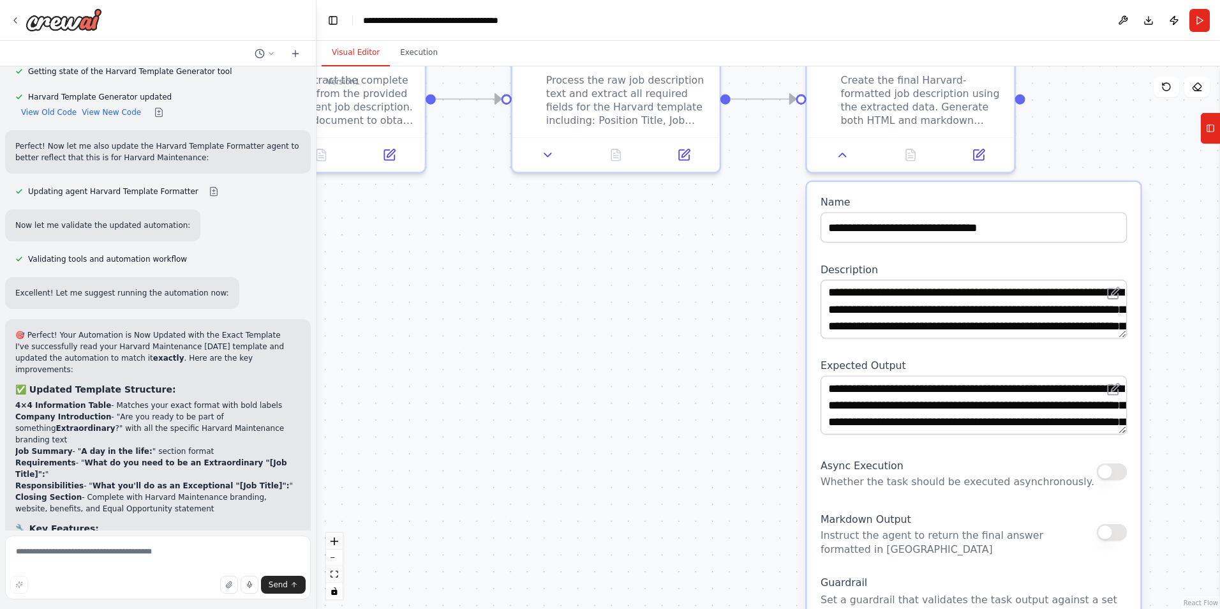
click at [1070, 140] on div ".deletable-edge-delete-btn { width: 20px; height: 20px; border: 0px solid #ffff…" at bounding box center [769, 337] width 904 height 542
click at [731, 351] on div ".deletable-edge-delete-btn { width: 20px; height: 20px; border: 0px solid #ffff…" at bounding box center [769, 337] width 904 height 542
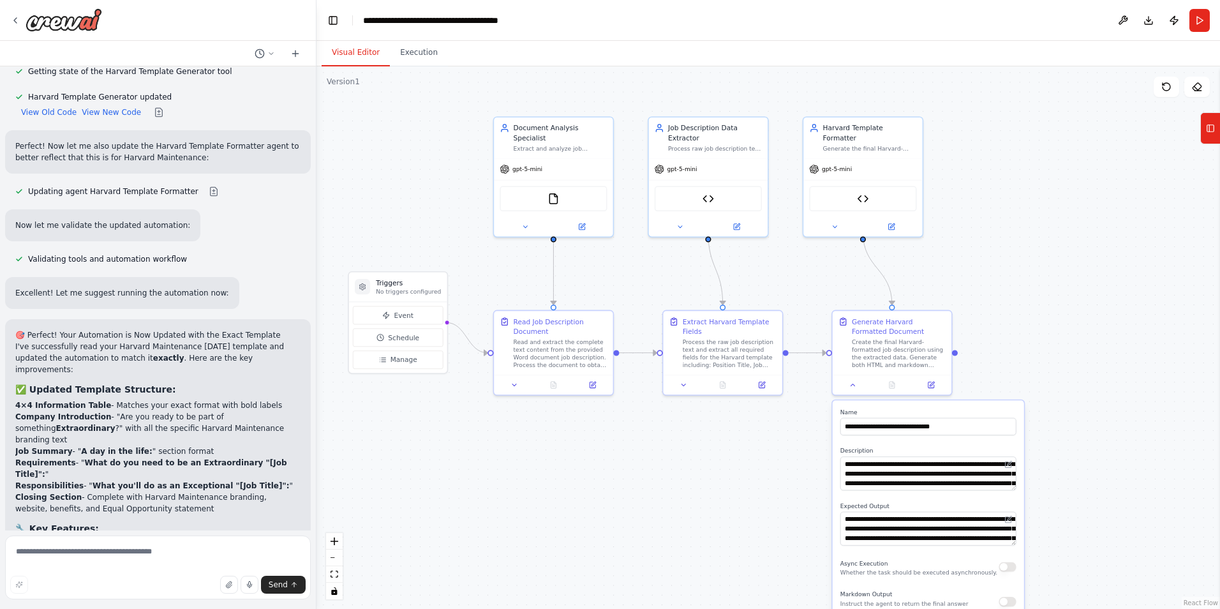
drag, startPoint x: 715, startPoint y: 296, endPoint x: 630, endPoint y: 524, distance: 244.0
click at [630, 524] on div ".deletable-edge-delete-btn { width: 20px; height: 20px; border: 0px solid #ffff…" at bounding box center [769, 337] width 904 height 542
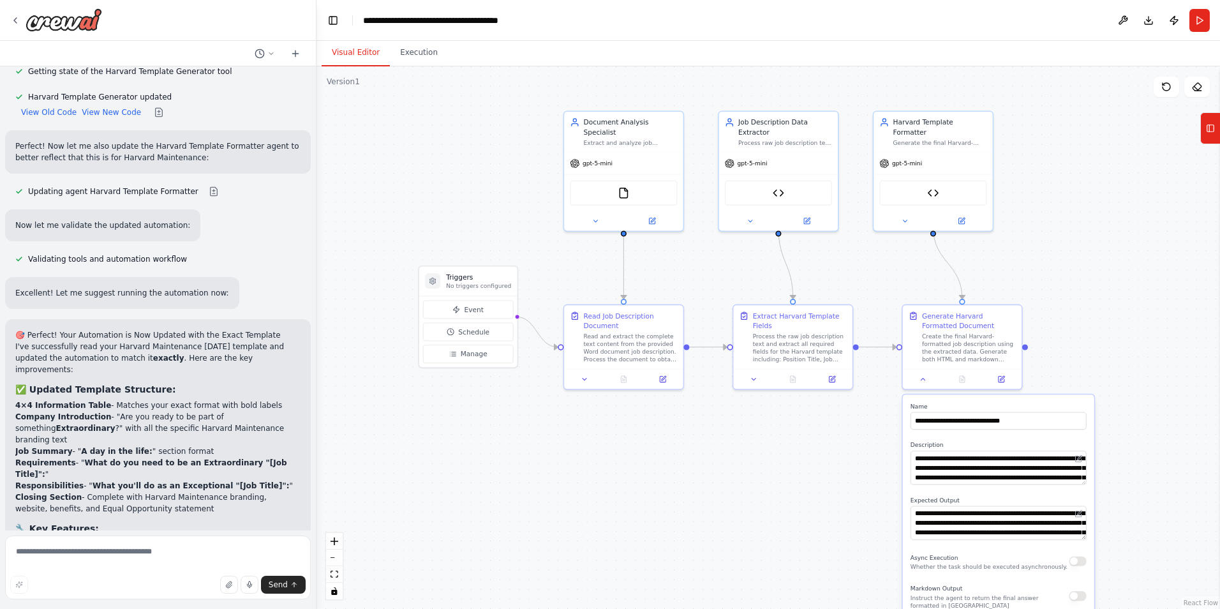
drag, startPoint x: 564, startPoint y: 440, endPoint x: 634, endPoint y: 435, distance: 70.4
click at [634, 435] on div ".deletable-edge-delete-btn { width: 20px; height: 20px; border: 0px solid #ffff…" at bounding box center [769, 337] width 904 height 542
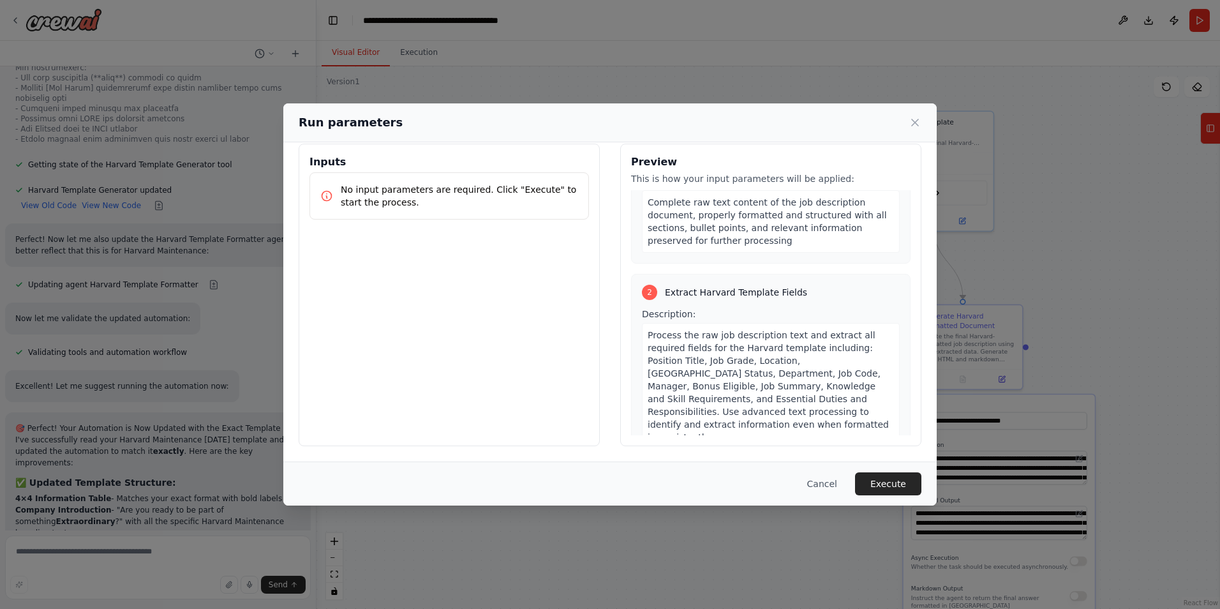
scroll to position [383, 0]
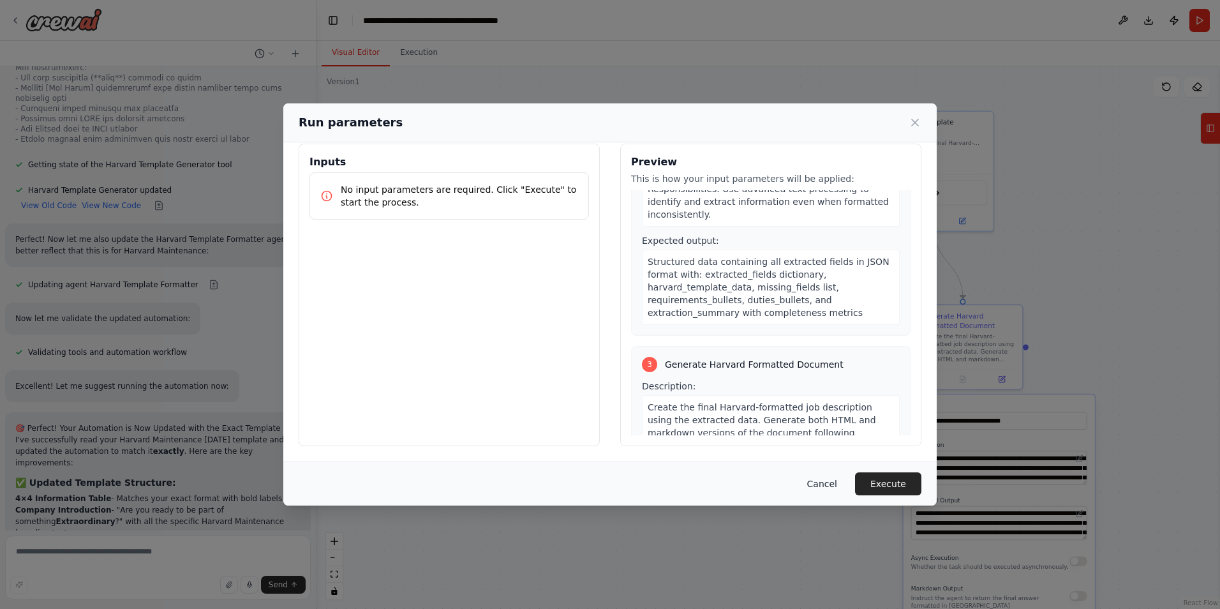
click at [835, 490] on button "Cancel" at bounding box center [822, 483] width 50 height 23
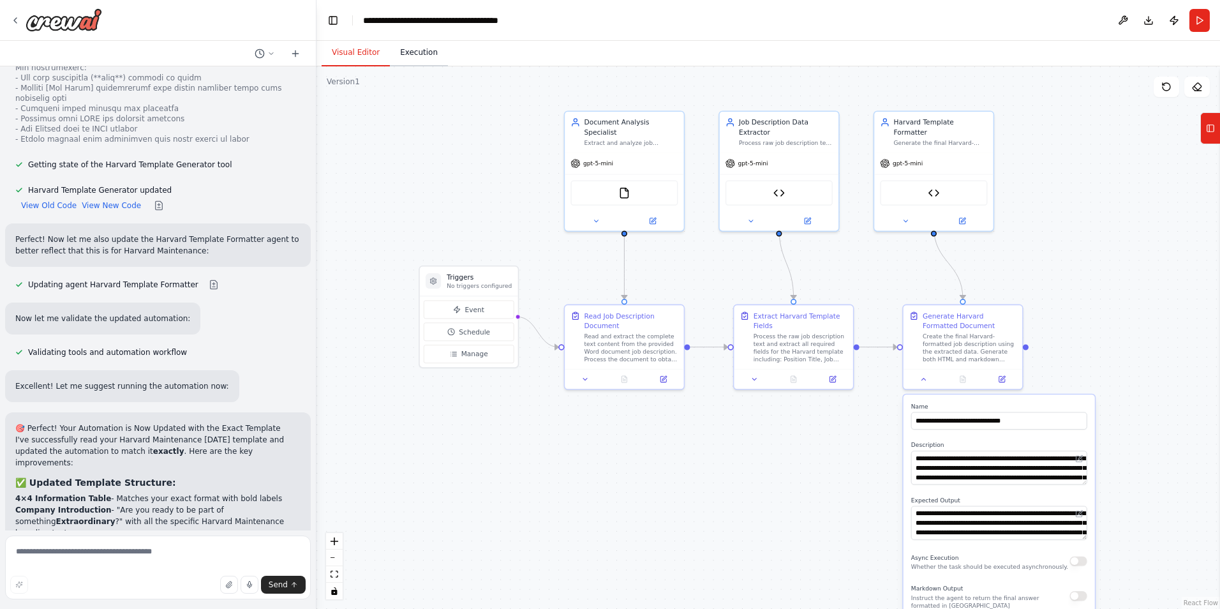
click at [412, 53] on button "Execution" at bounding box center [419, 53] width 58 height 27
click at [357, 46] on button "Visual Editor" at bounding box center [356, 53] width 68 height 27
click at [1121, 22] on button at bounding box center [1123, 20] width 20 height 23
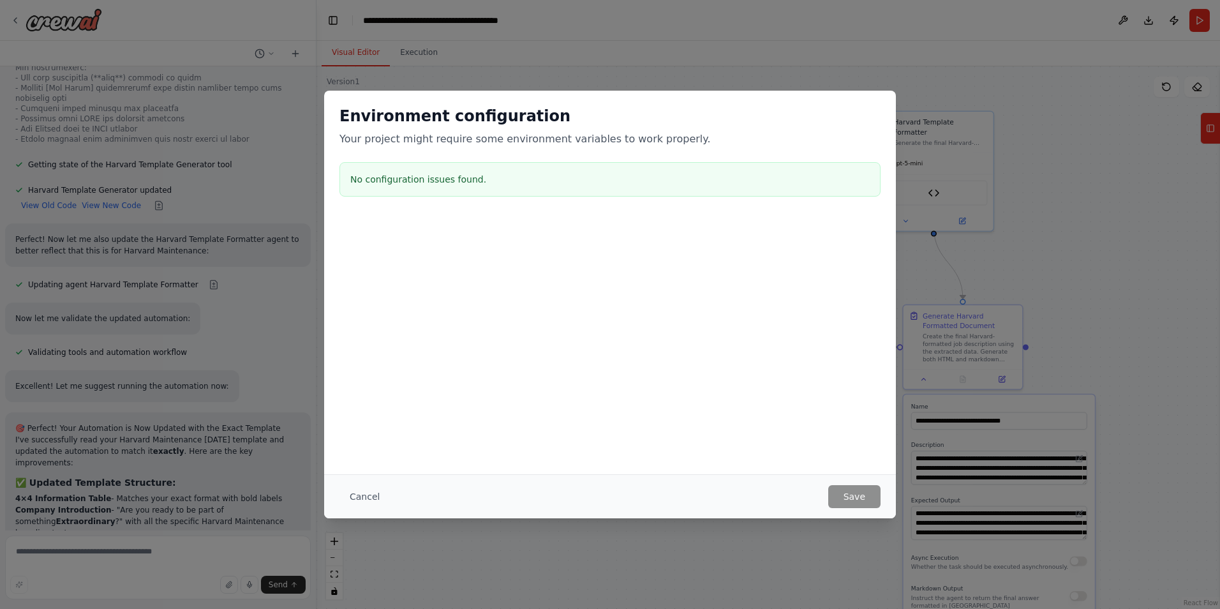
click at [405, 227] on div at bounding box center [610, 224] width 572 height 15
click at [1019, 86] on div "Environment configuration Your project might require some environment variables…" at bounding box center [610, 304] width 1220 height 609
click at [925, 77] on div "Environment configuration Your project might require some environment variables…" at bounding box center [610, 304] width 1220 height 609
click at [365, 498] on button "Cancel" at bounding box center [365, 496] width 50 height 23
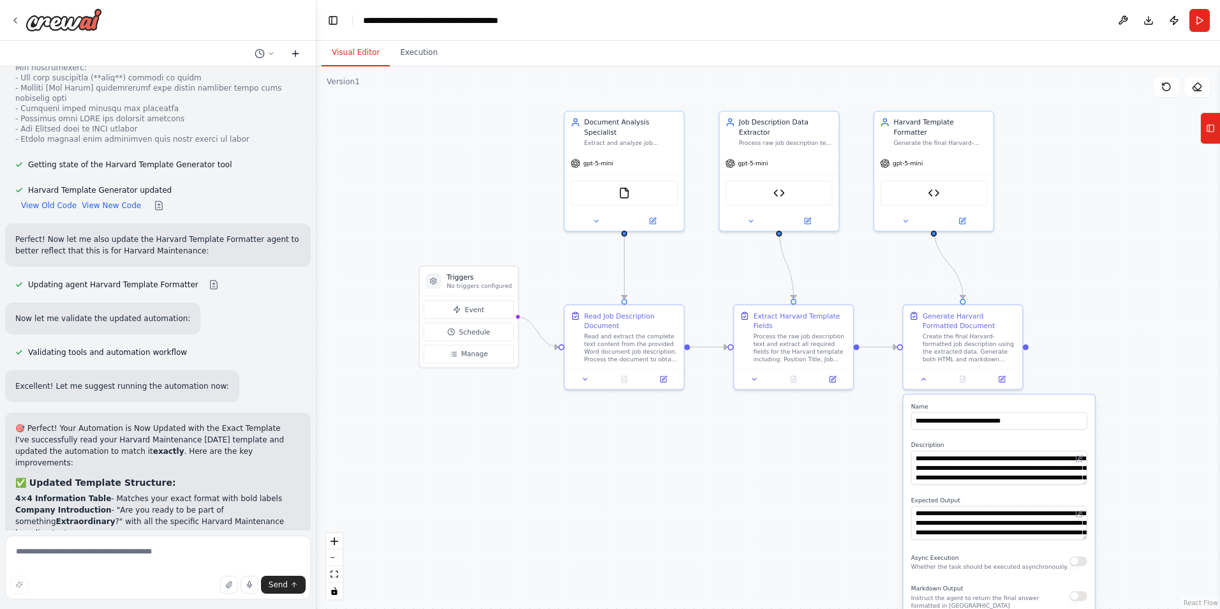
click at [296, 52] on icon at bounding box center [295, 54] width 10 height 10
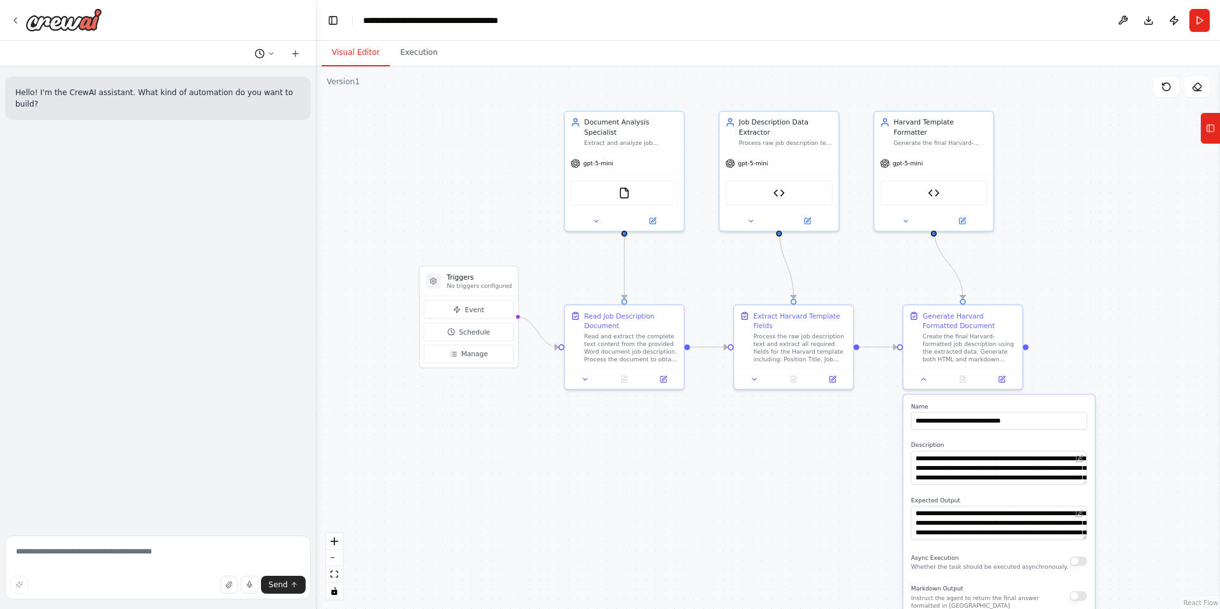
click at [264, 54] on circle at bounding box center [259, 53] width 8 height 8
click at [230, 99] on span "I am uploading the template to be use on the flow" at bounding box center [209, 100] width 83 height 10
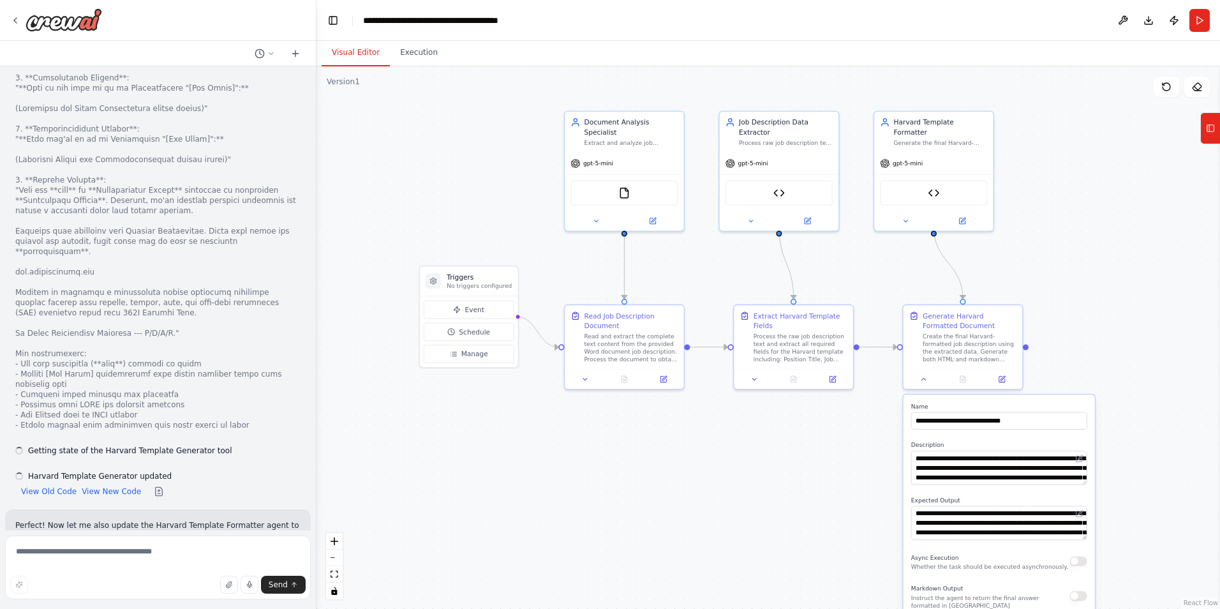
scroll to position [5235, 0]
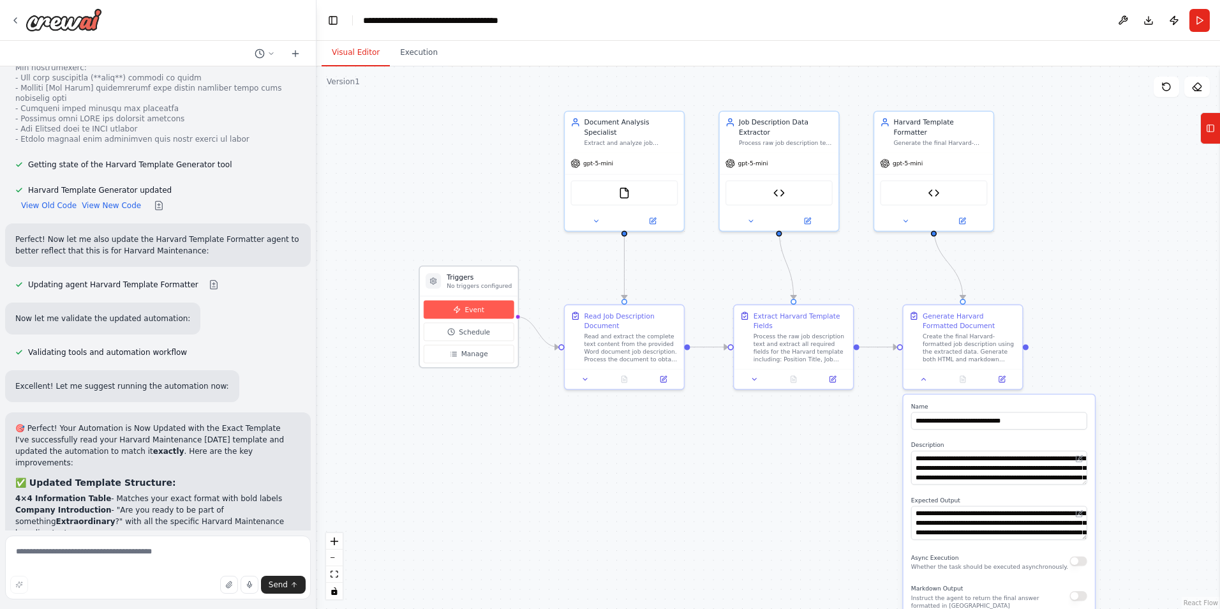
click at [471, 308] on span "Event" at bounding box center [474, 309] width 19 height 10
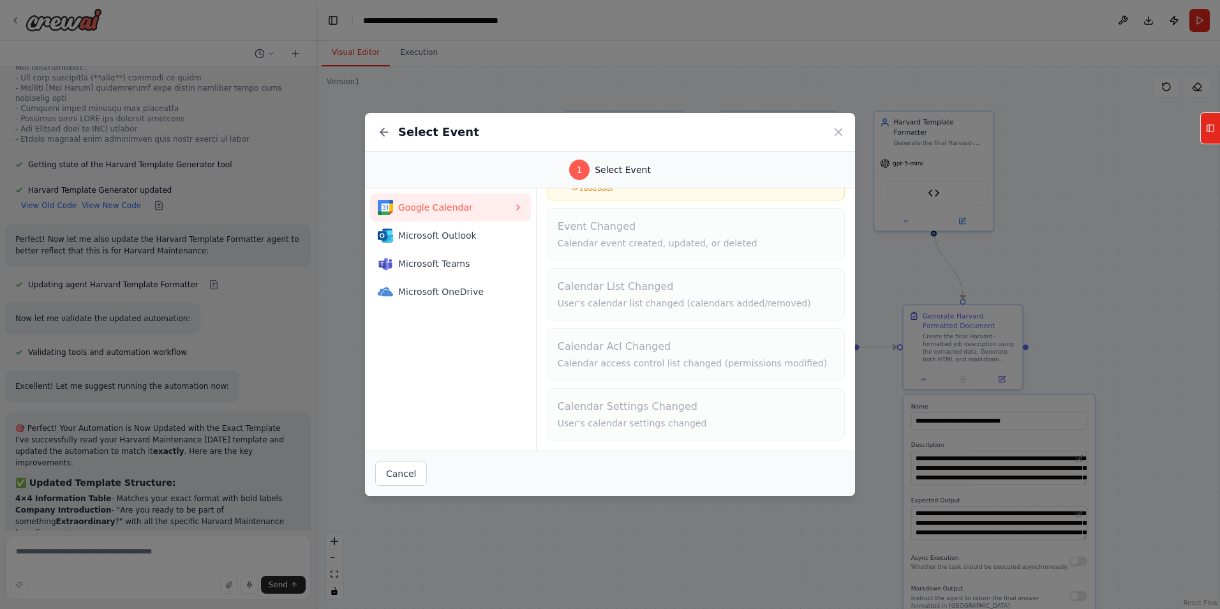
scroll to position [0, 0]
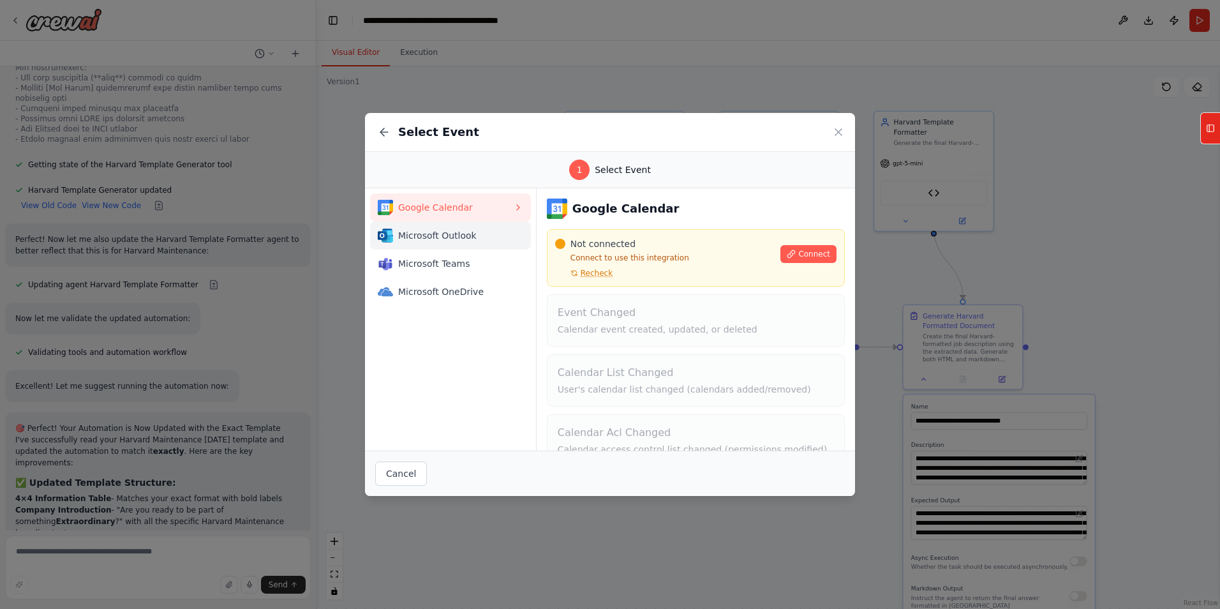
click at [425, 238] on span "Microsoft Outlook" at bounding box center [455, 235] width 115 height 13
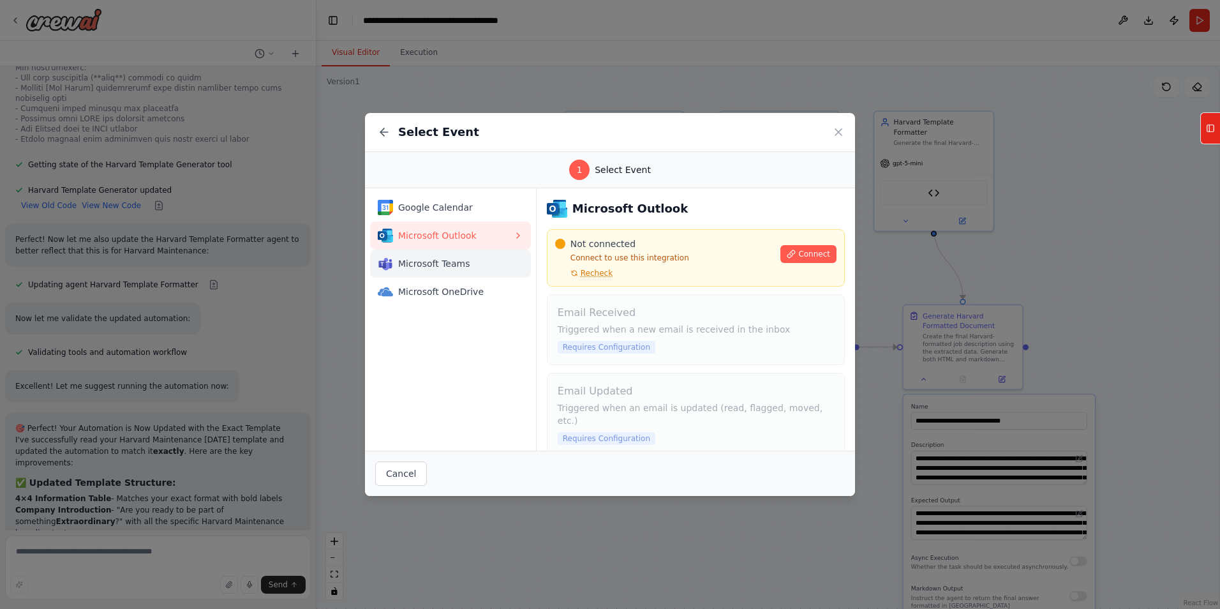
click at [431, 262] on span "Microsoft Teams" at bounding box center [455, 263] width 115 height 13
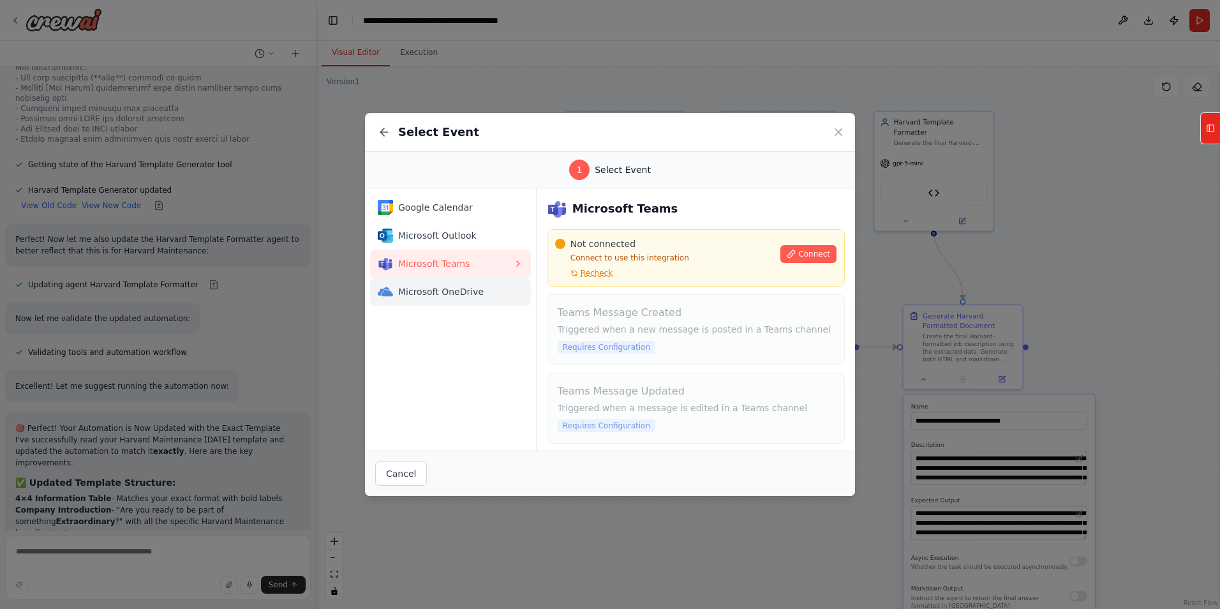
click at [435, 287] on span "Microsoft OneDrive" at bounding box center [455, 291] width 115 height 13
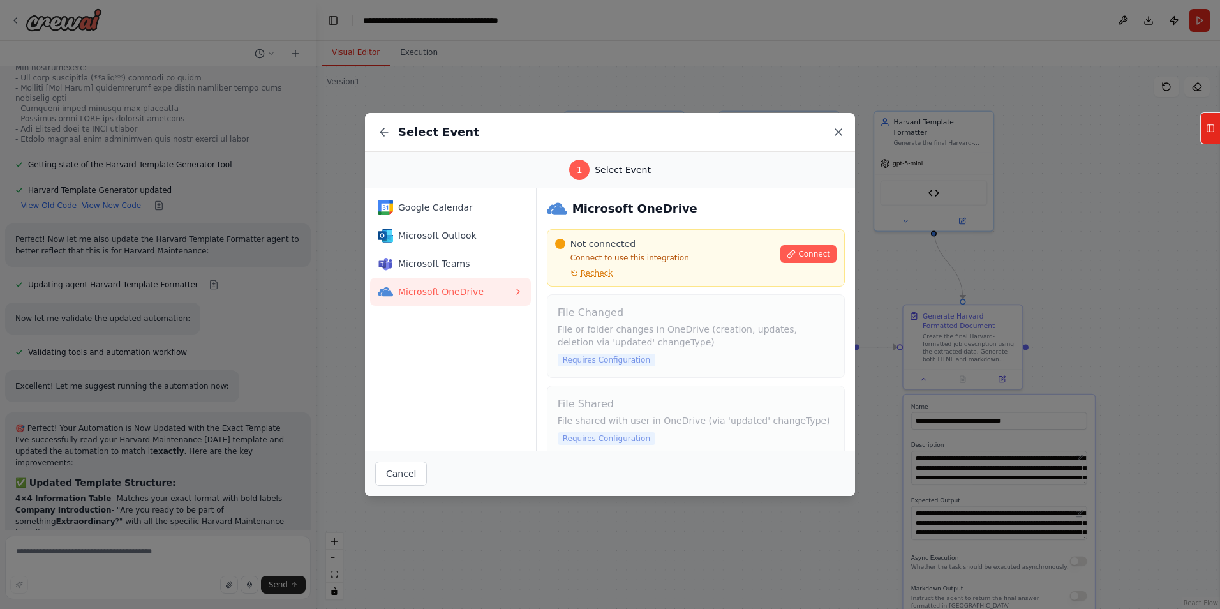
click at [842, 134] on icon at bounding box center [838, 132] width 13 height 13
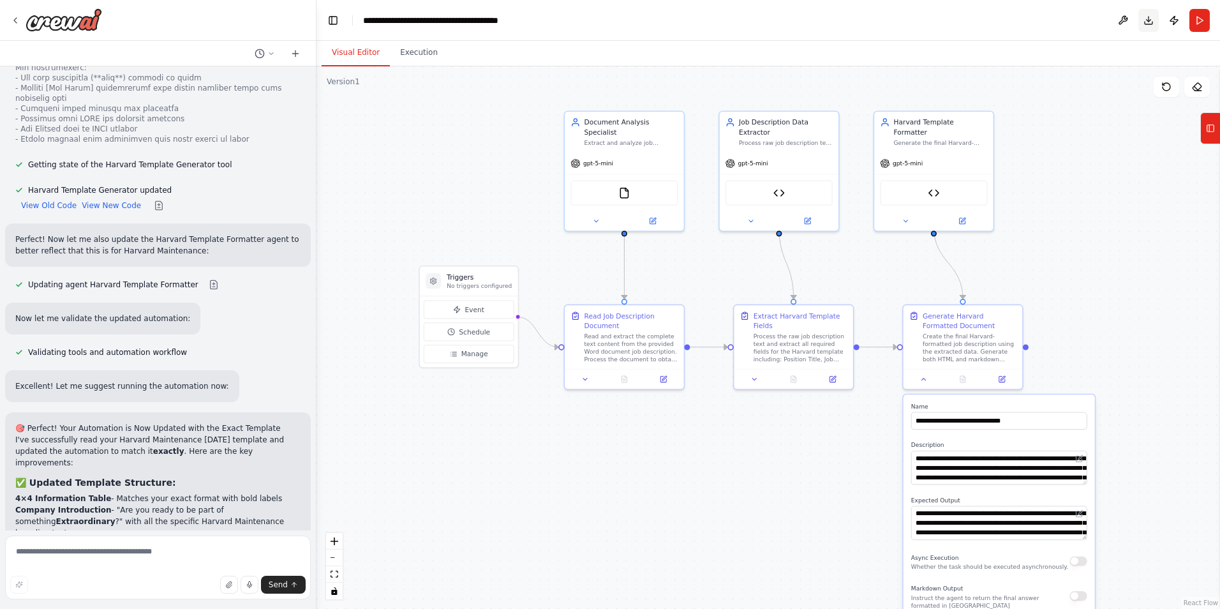
click at [1151, 22] on button "Download" at bounding box center [1149, 20] width 20 height 23
